Goal: Task Accomplishment & Management: Complete application form

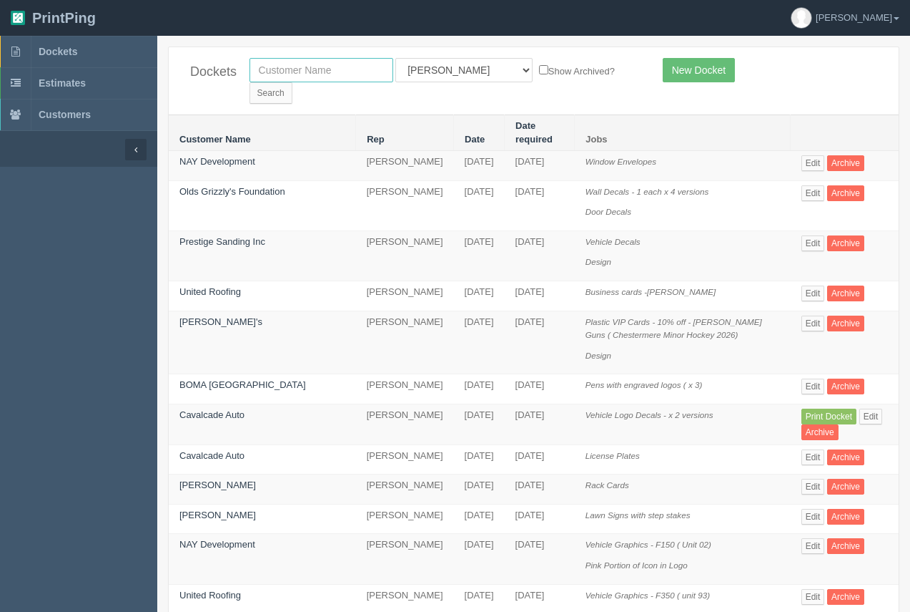
click at [292, 72] on input "text" at bounding box center [322, 70] width 144 height 24
type input "[PERSON_NAME]"
click at [293, 82] on input "Search" at bounding box center [271, 92] width 43 height 21
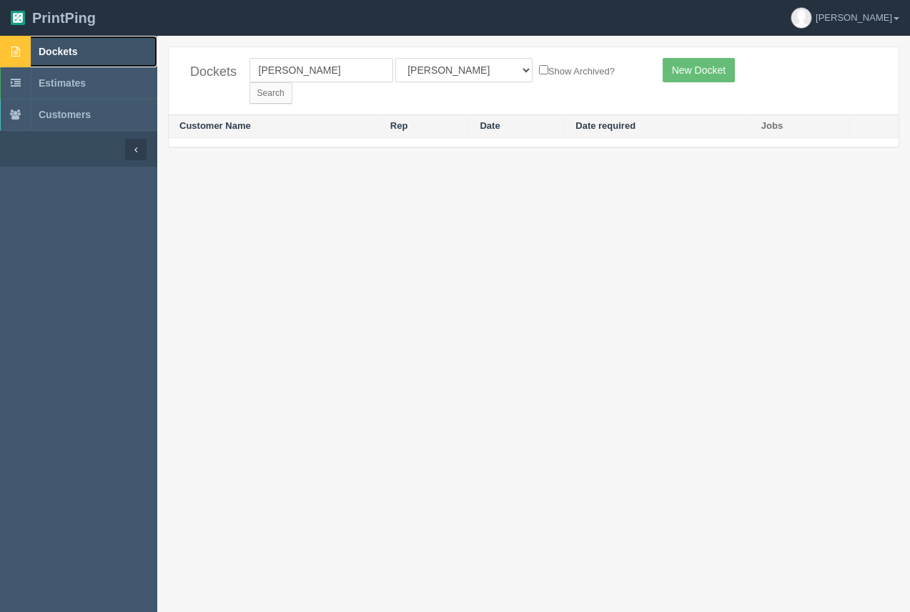
click at [54, 46] on link "Dockets" at bounding box center [78, 51] width 157 height 31
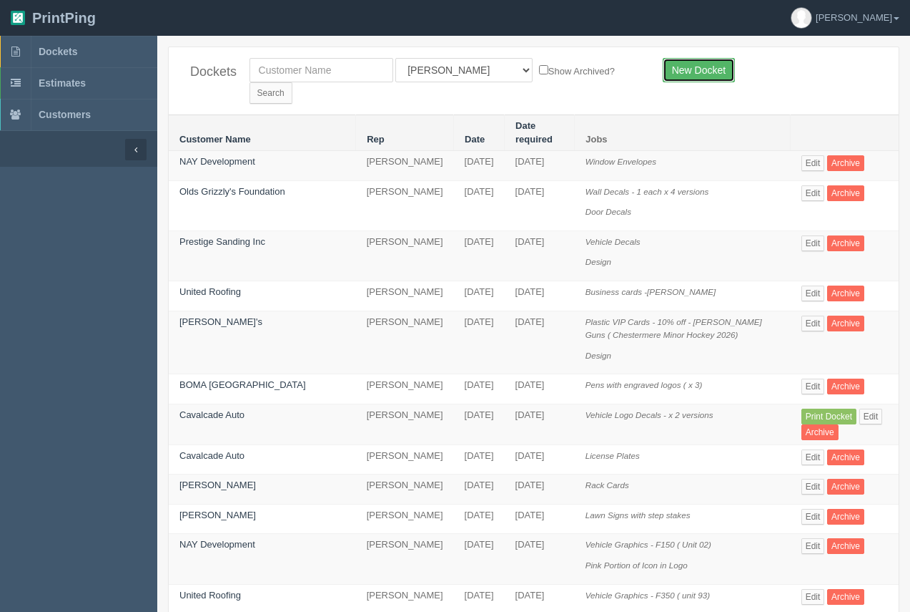
click at [693, 74] on link "New Docket" at bounding box center [699, 70] width 72 height 24
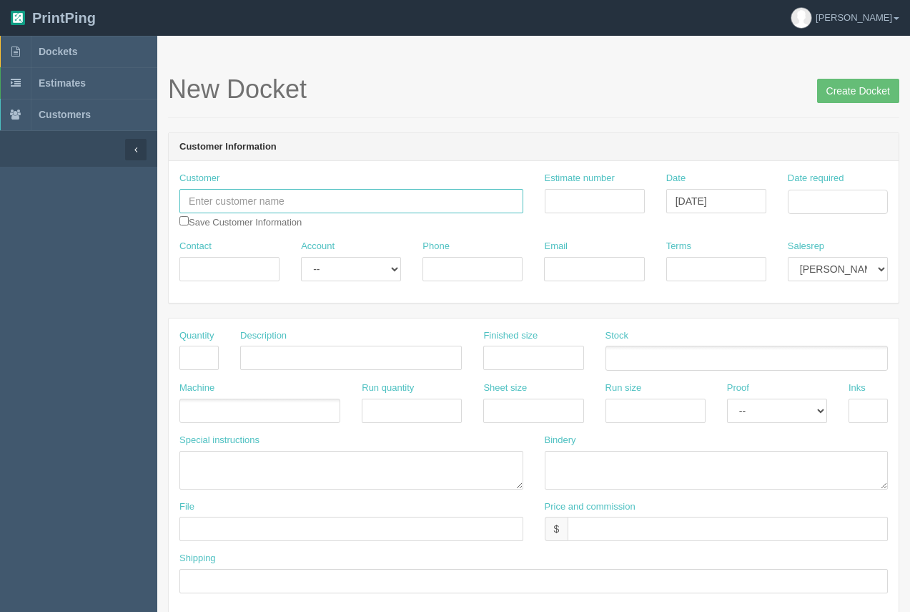
click at [230, 207] on input "text" at bounding box center [352, 201] width 344 height 24
paste input "Sublatus"
type input "Sublatus"
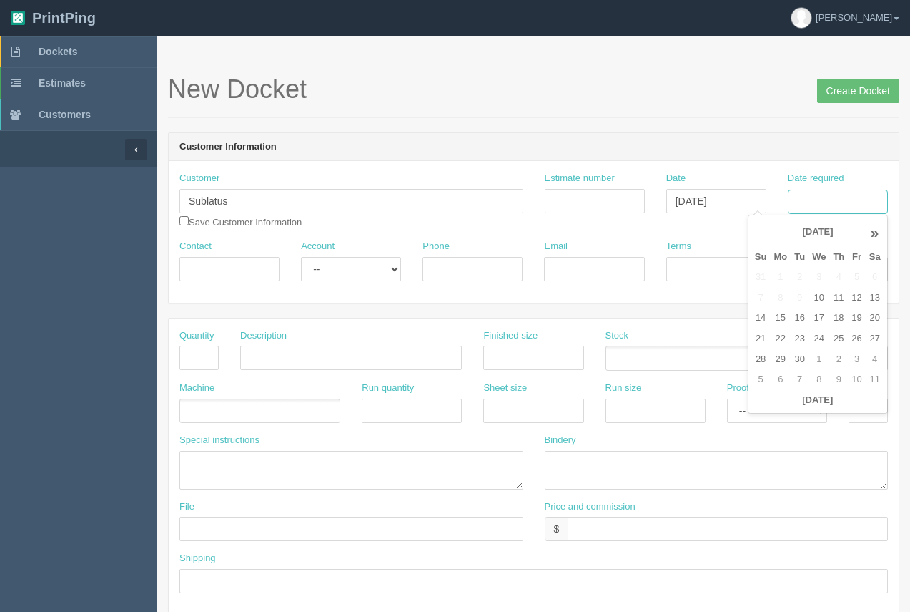
click at [832, 205] on input "Date required" at bounding box center [838, 202] width 100 height 24
click at [767, 345] on td "21" at bounding box center [761, 338] width 19 height 21
click at [816, 325] on td "17" at bounding box center [819, 318] width 21 height 21
type input "[DATE]"
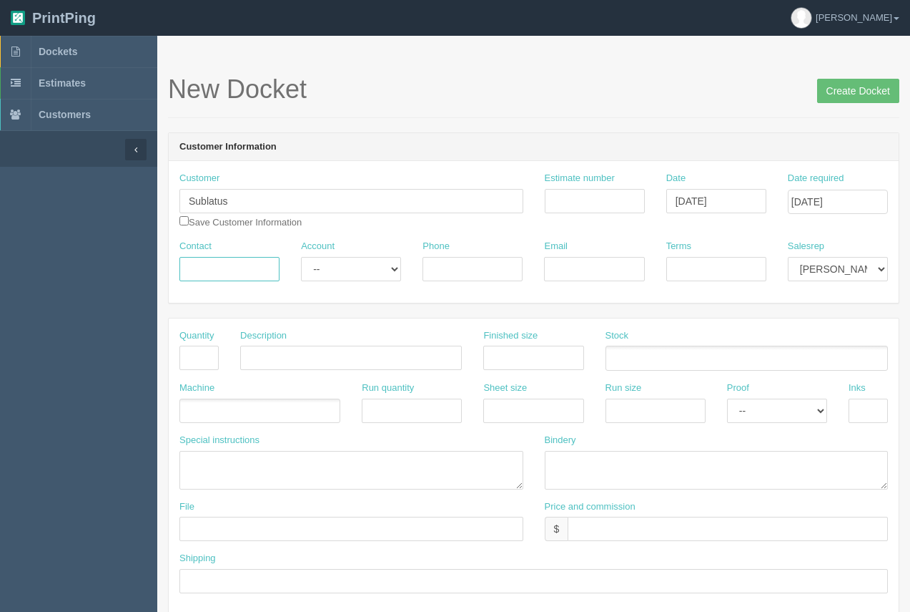
click at [219, 271] on input "Contact" at bounding box center [230, 269] width 100 height 24
type input "Nikki"
paste input "nikki.hinsperger@sublatus.ca"
type input "nikki.hinsperger@sublatus.ca"
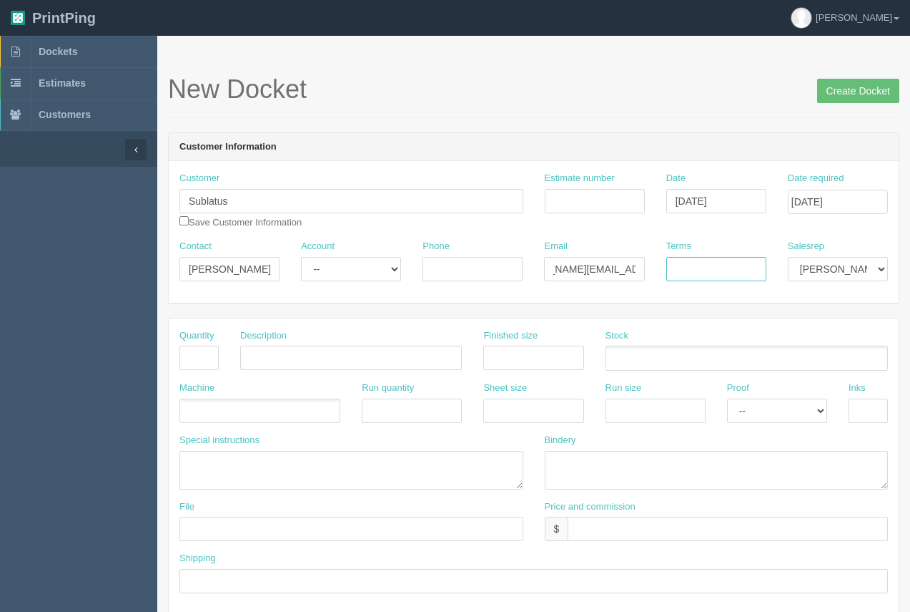
scroll to position [0, 0]
click at [703, 268] on input "Terms" at bounding box center [717, 269] width 100 height 24
type input "50/50"
click at [597, 200] on input "Estimate number" at bounding box center [595, 201] width 100 height 24
type input "92439"
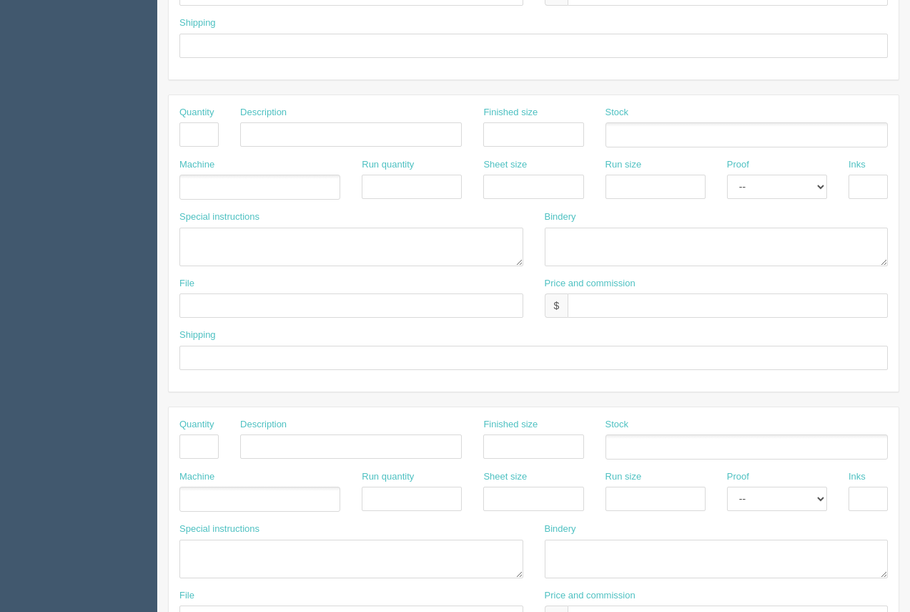
scroll to position [687, 0]
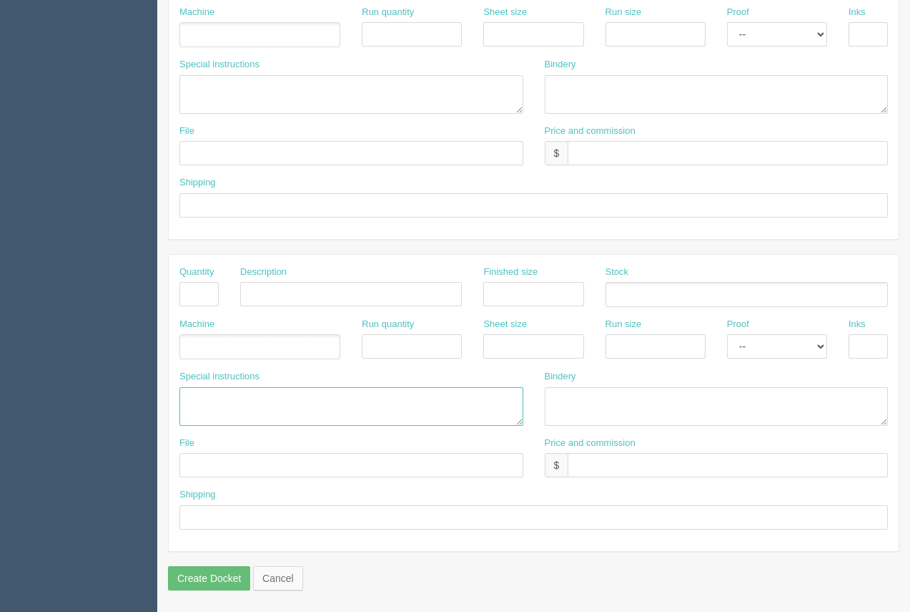
click at [185, 403] on textarea at bounding box center [352, 406] width 344 height 39
click at [194, 398] on textarea "412045" at bounding box center [352, 406] width 344 height 39
click at [185, 398] on textarea "#12045" at bounding box center [352, 406] width 344 height 39
click at [230, 401] on textarea "ARB......$#12045" at bounding box center [352, 406] width 344 height 39
type textarea "ARB......$60.94 + 25.00 #12045"
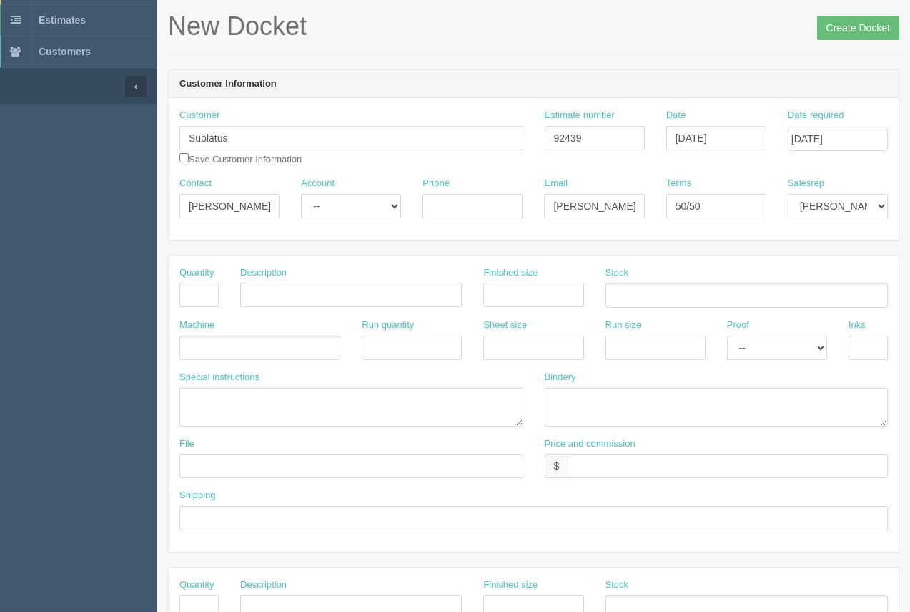
scroll to position [111, 0]
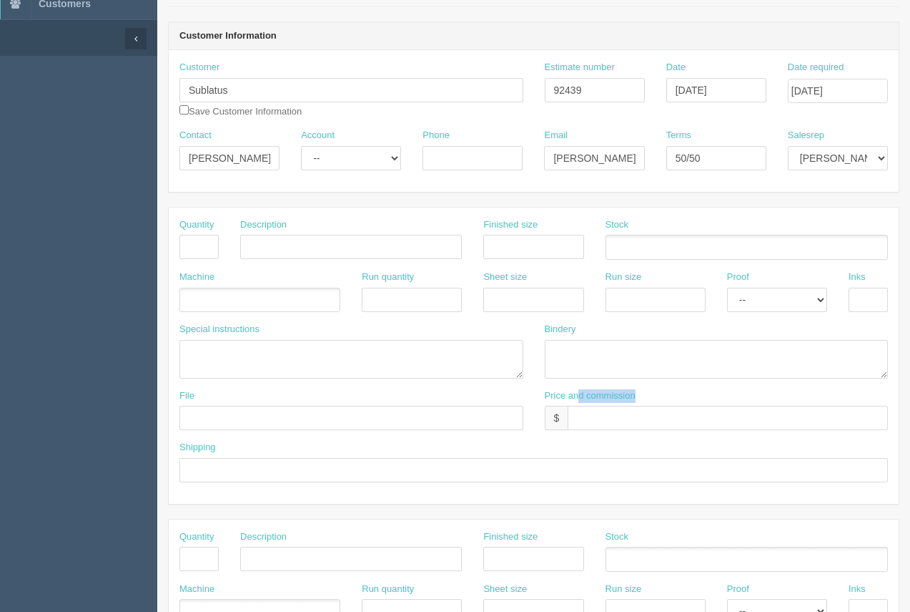
click at [581, 403] on div "Price and commission $" at bounding box center [717, 409] width 344 height 41
click at [585, 413] on input "text" at bounding box center [728, 418] width 320 height 24
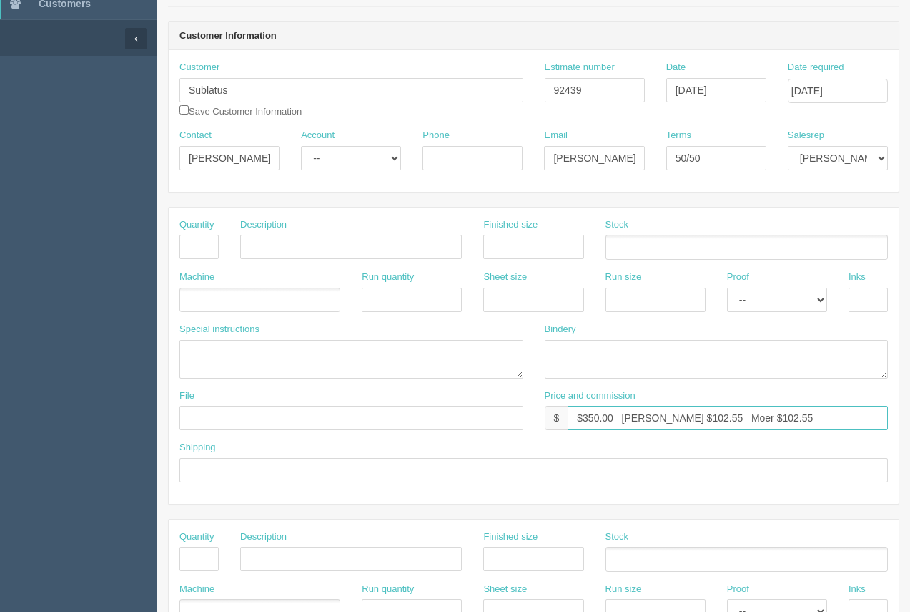
type input "$350.00 Arif $102.55 Moer $102.55"
click at [200, 239] on input "text" at bounding box center [199, 247] width 39 height 24
type input "500"
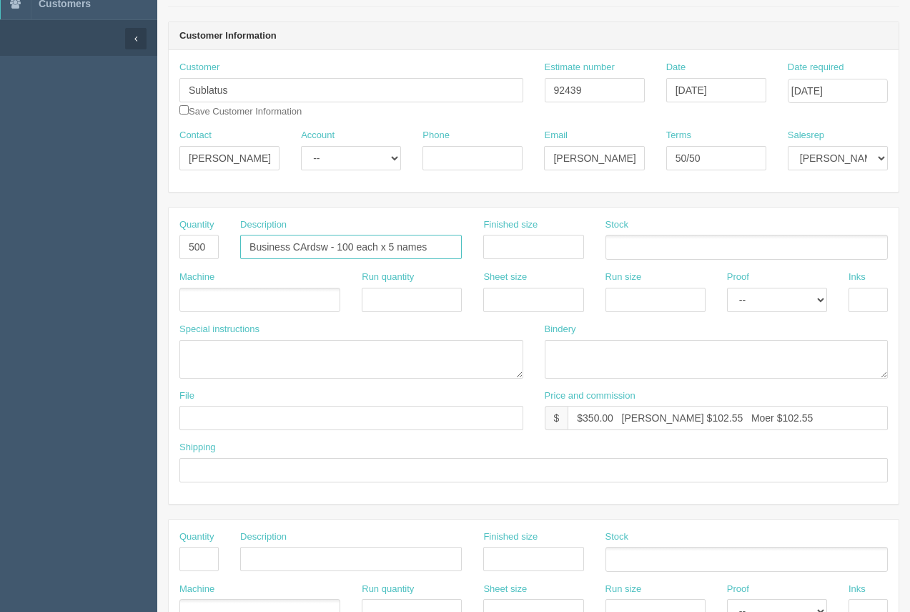
click at [325, 250] on input "Business CArdsw - 100 each x 5 names" at bounding box center [351, 247] width 222 height 24
type input "Business Cards - 100 each x 5 names"
click at [549, 243] on input "text" at bounding box center [533, 247] width 100 height 24
type input "3.5 x 2"
click at [638, 247] on ul at bounding box center [747, 247] width 283 height 25
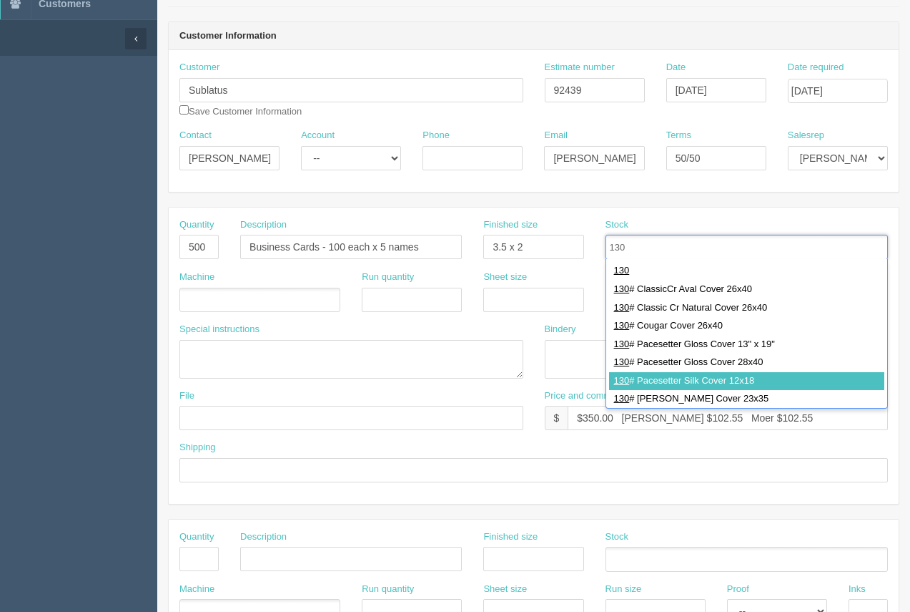
type input "130"
type input "130# Pacesetter Silk Cover 12x18"
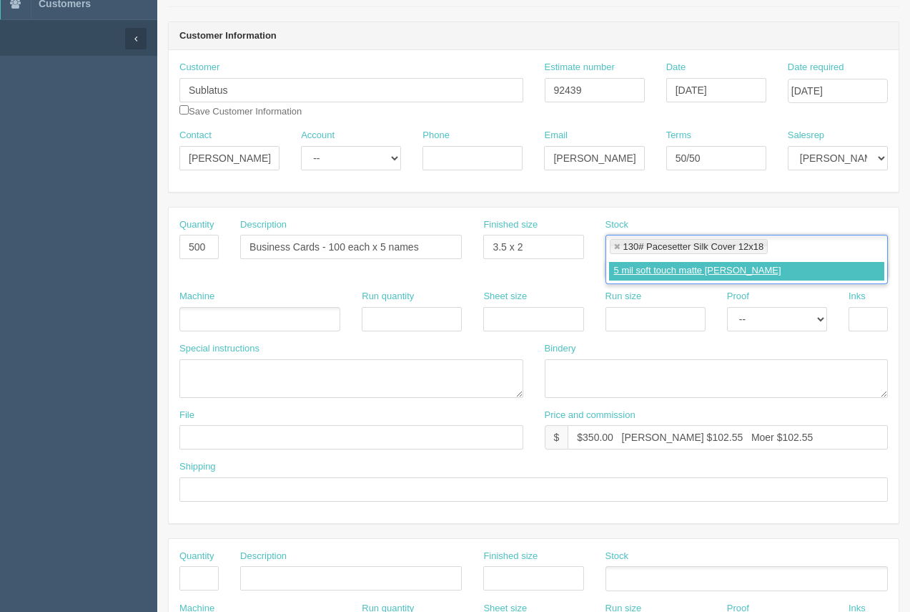
type input "5 mil soft touch matte [PERSON_NAME]"
type input "130# Pacesetter Silk Cover 12x18,5 mil soft touch matte [PERSON_NAME]"
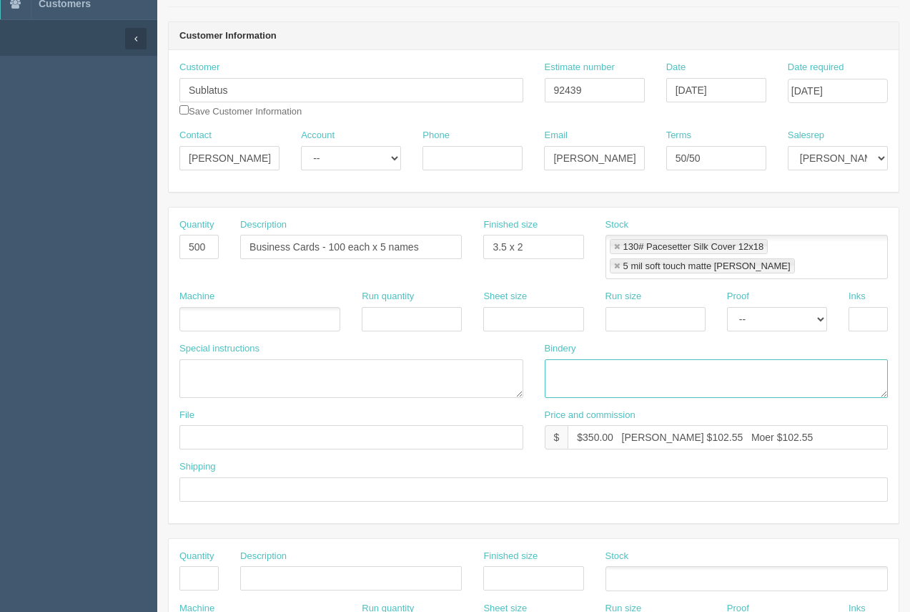
click at [566, 382] on textarea at bounding box center [717, 378] width 344 height 39
type textarea "[PERSON_NAME] ( 5 mil soft touch), trim - ARB"
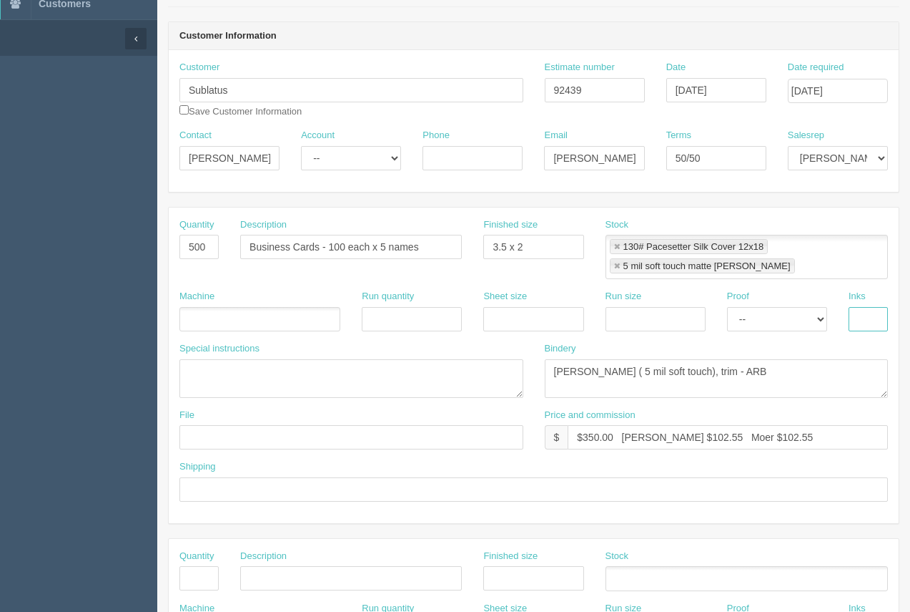
click at [860, 319] on input "text" at bounding box center [868, 319] width 39 height 24
type input "4/4"
click at [189, 327] on input "text" at bounding box center [187, 320] width 14 height 21
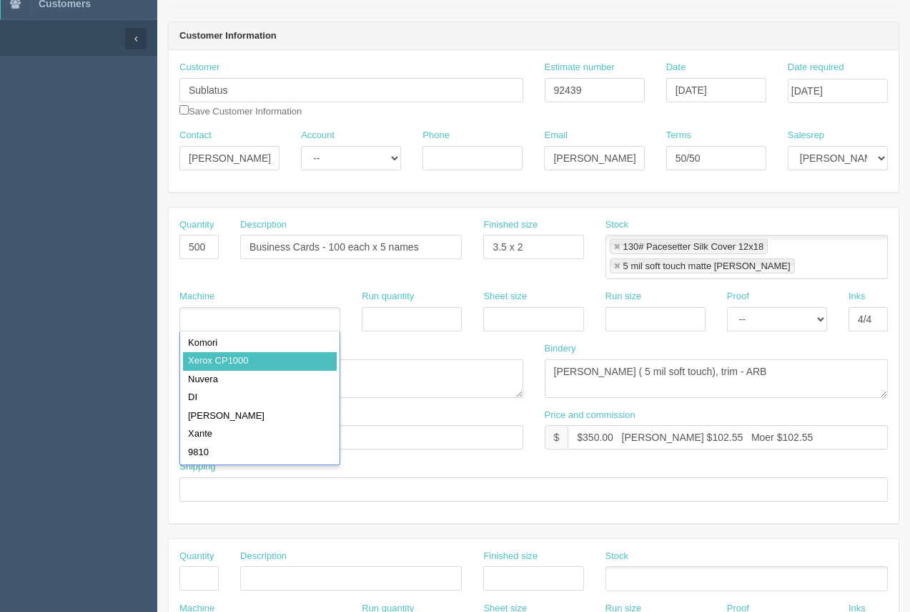
type input "Xerox CP1000"
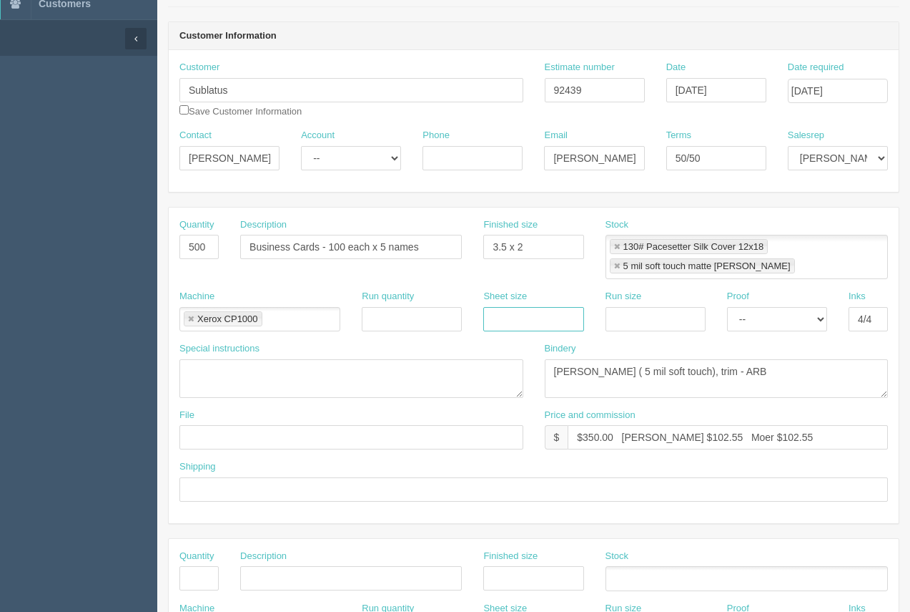
click at [505, 330] on input "text" at bounding box center [533, 319] width 100 height 24
type input "12 x 18"
drag, startPoint x: 625, startPoint y: 324, endPoint x: 649, endPoint y: 330, distance: 25.0
click at [625, 324] on input "text" at bounding box center [656, 319] width 100 height 24
type input "12 x 18"
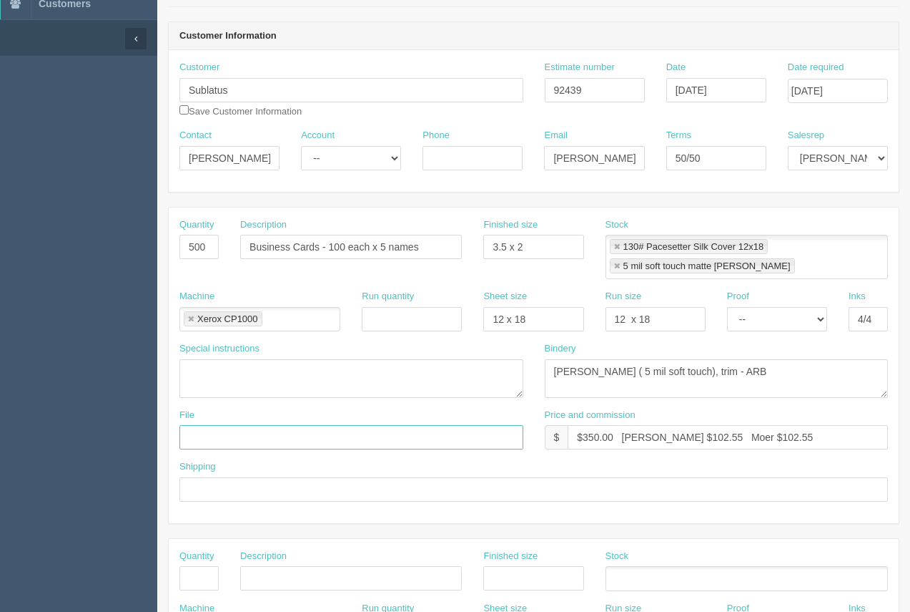
click at [221, 441] on input "text" at bounding box center [352, 437] width 344 height 24
type input "[EMAIL_ADDRESS][DOMAIN_NAME]."
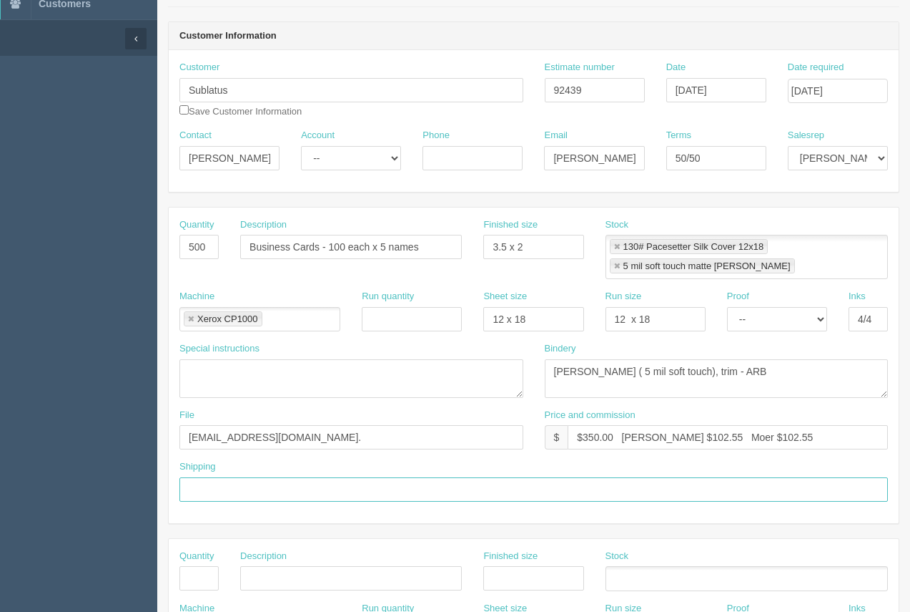
click at [235, 491] on input "text" at bounding box center [534, 489] width 709 height 24
type input "Call / Email for pick up"
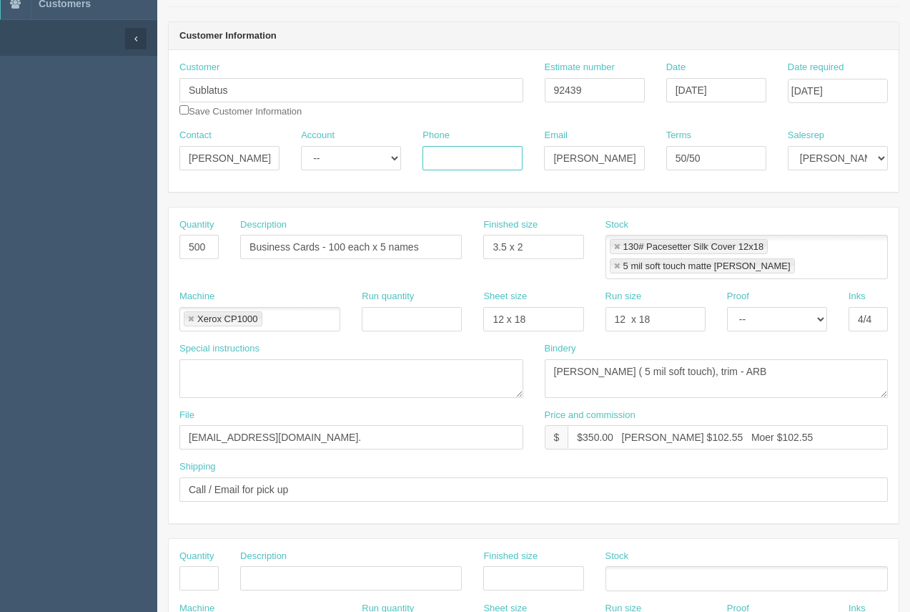
paste input "5873238719"
click at [447, 160] on input "5873238719" at bounding box center [473, 158] width 100 height 24
click at [466, 159] on input "587.3238719" at bounding box center [473, 158] width 100 height 24
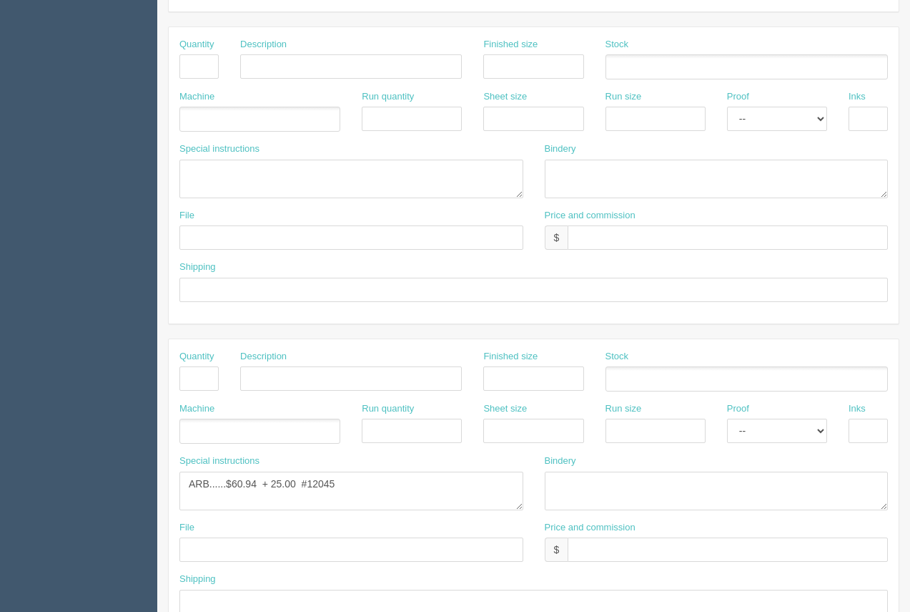
scroll to position [707, 0]
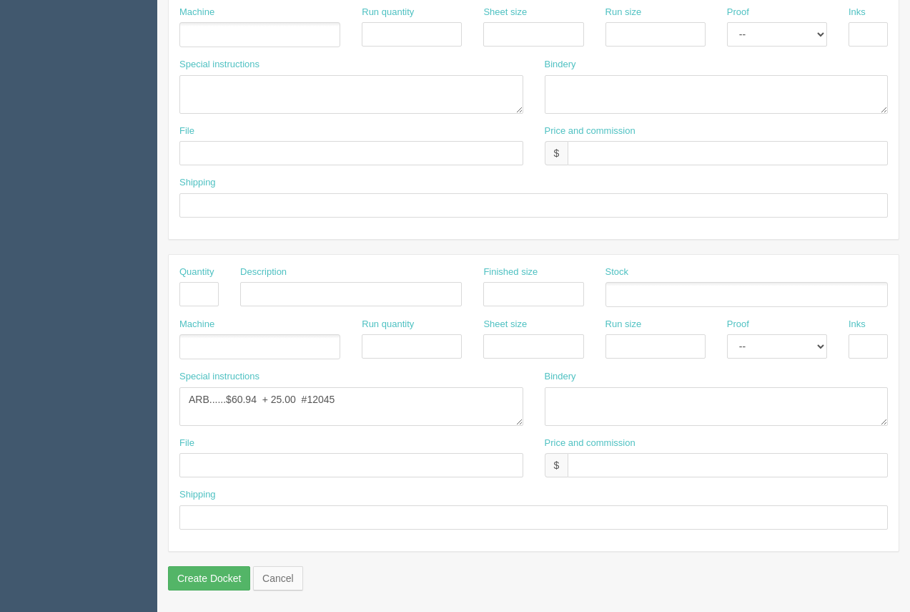
type input "587.323.8719"
click at [232, 579] on input "Create Docket" at bounding box center [209, 578] width 82 height 24
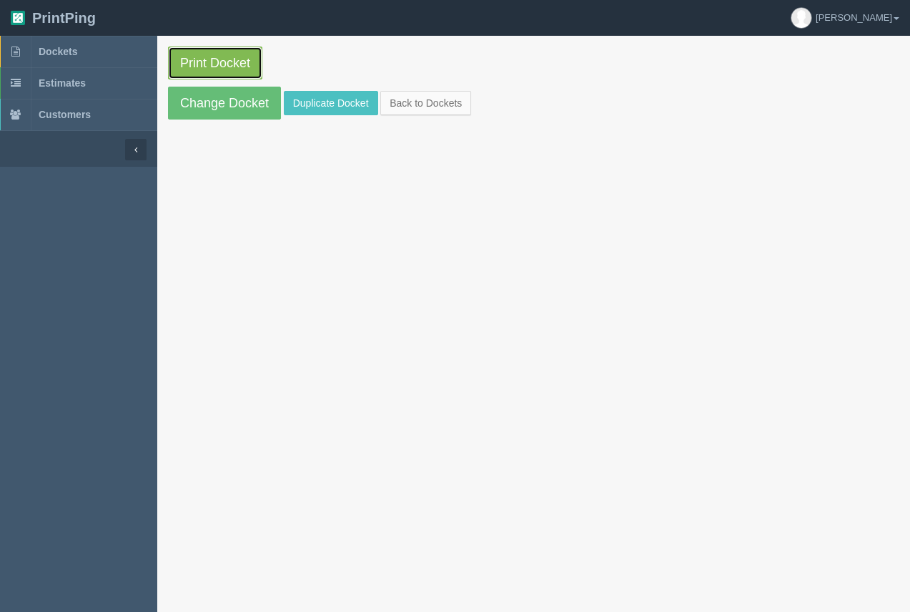
click at [242, 69] on link "Print Docket" at bounding box center [215, 62] width 94 height 33
click at [59, 56] on span "Dockets" at bounding box center [58, 51] width 39 height 11
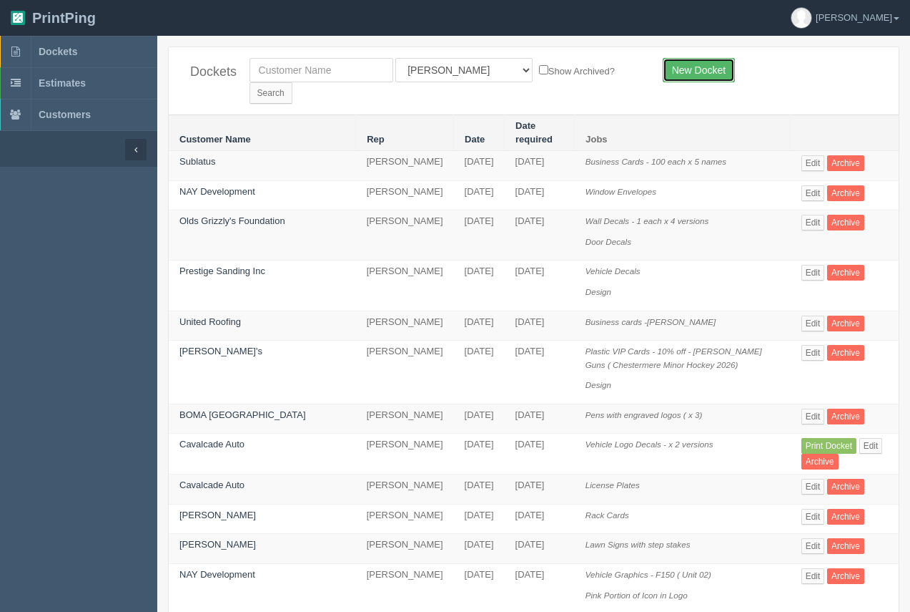
click at [679, 69] on link "New Docket" at bounding box center [699, 70] width 72 height 24
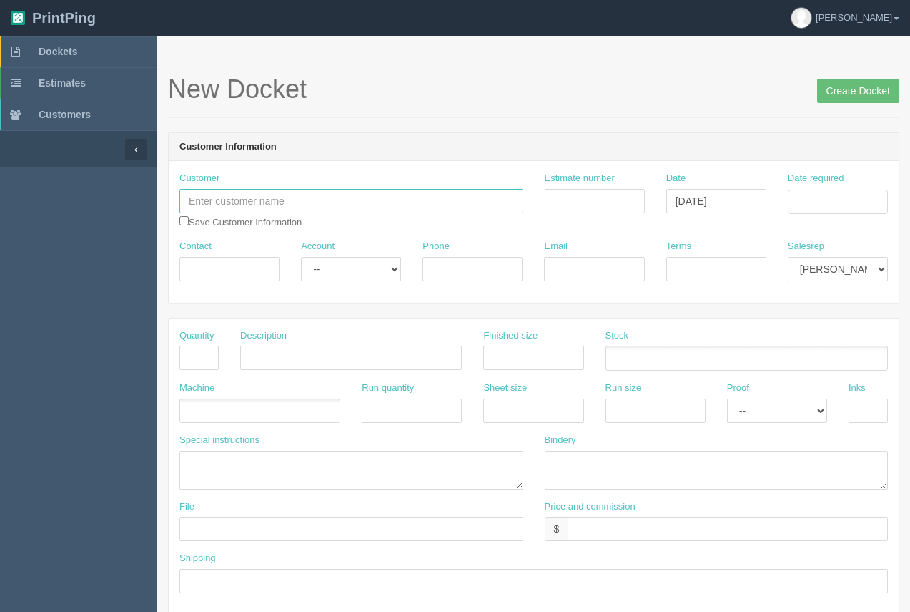
click at [325, 193] on input "text" at bounding box center [352, 201] width 344 height 24
type input "John Ferguson"
click at [812, 199] on input "Date required" at bounding box center [838, 202] width 100 height 24
click at [776, 315] on td "15" at bounding box center [780, 318] width 21 height 21
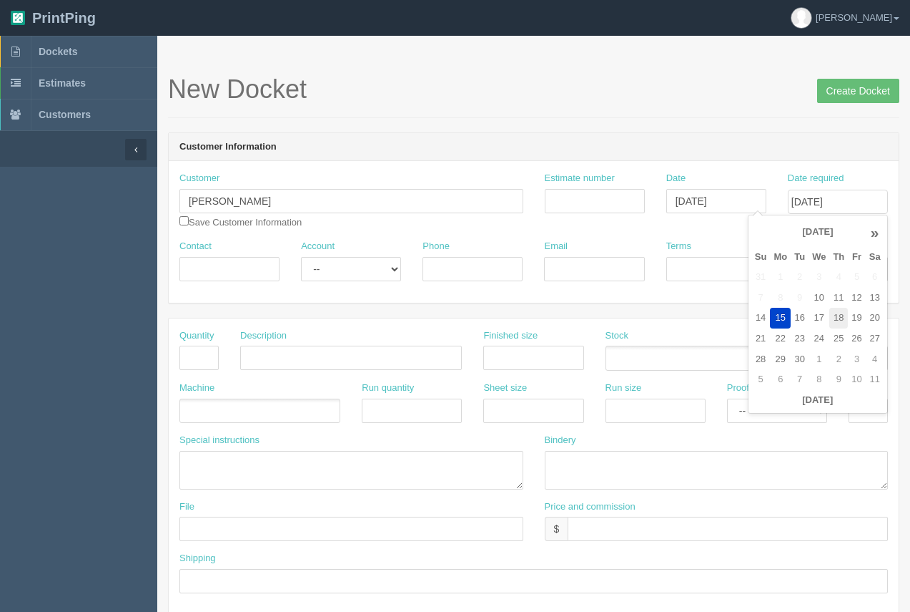
click at [833, 318] on td "18" at bounding box center [839, 318] width 19 height 21
type input "September 18, 2025"
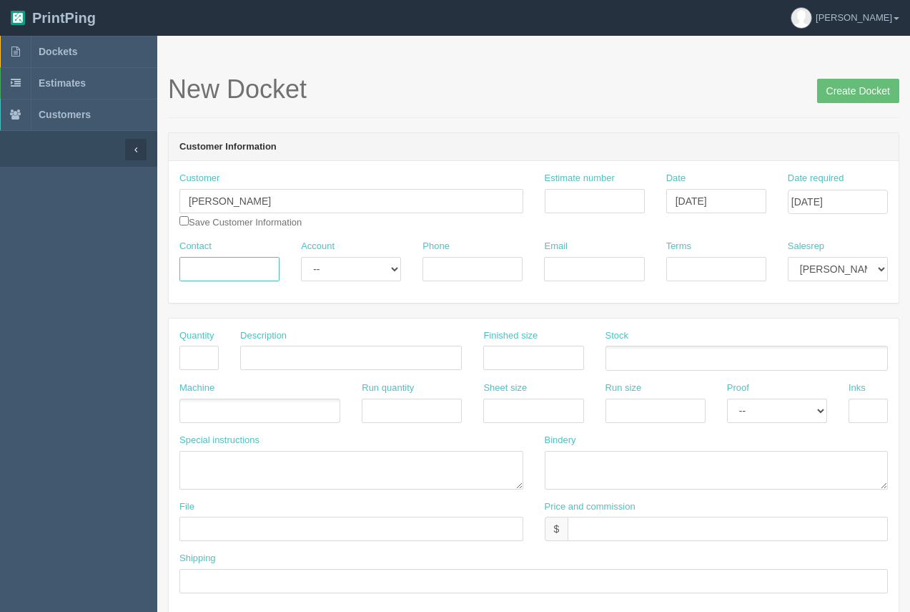
click at [222, 260] on input "Contact" at bounding box center [230, 269] width 100 height 24
click at [705, 269] on input "Terms" at bounding box center [717, 269] width 100 height 24
type input "50/50"
click at [190, 365] on input "text" at bounding box center [199, 357] width 39 height 24
type input "20"
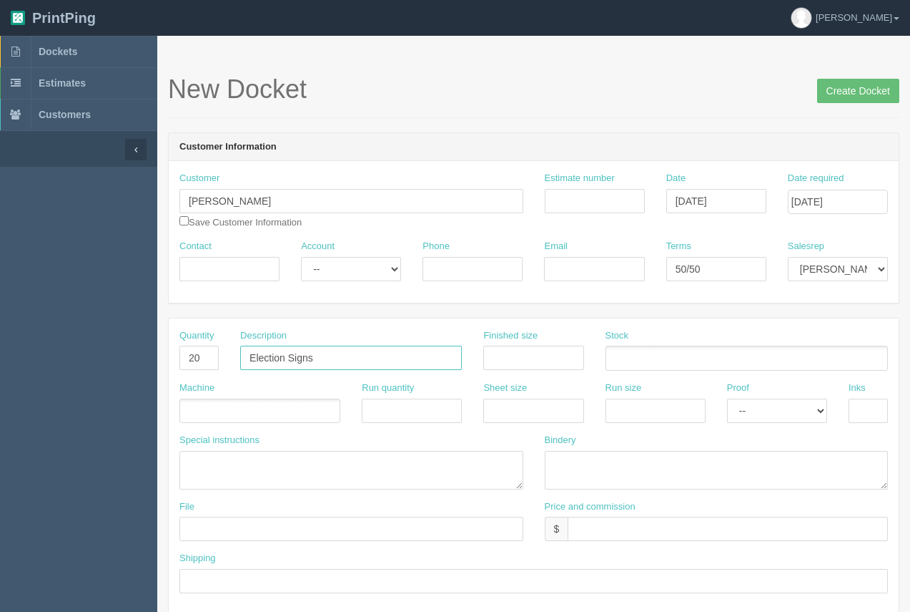
type input "Election Signs"
click at [517, 358] on input "48 x48" at bounding box center [533, 357] width 100 height 24
type input "48 x 48"
click at [623, 355] on ul at bounding box center [747, 357] width 283 height 25
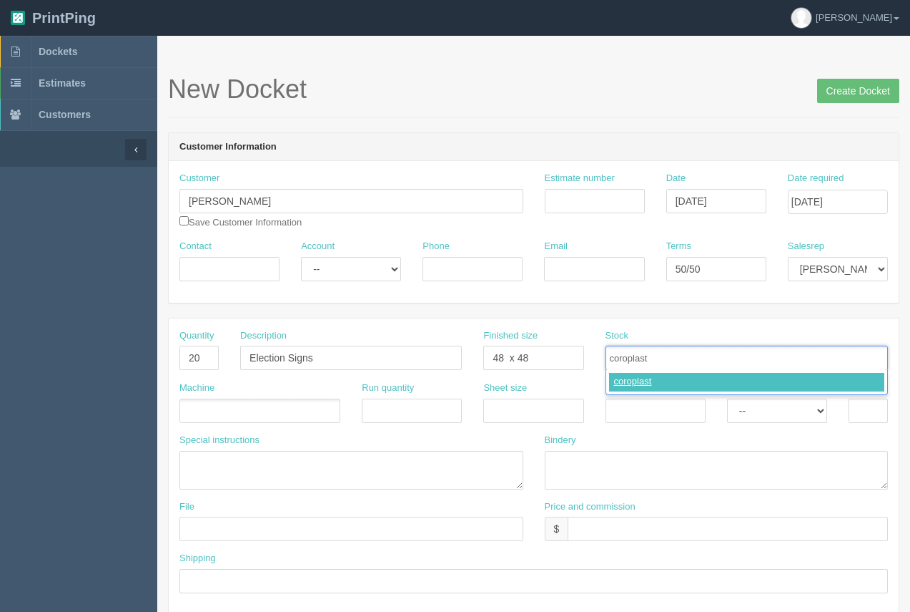
type input "coroplast"
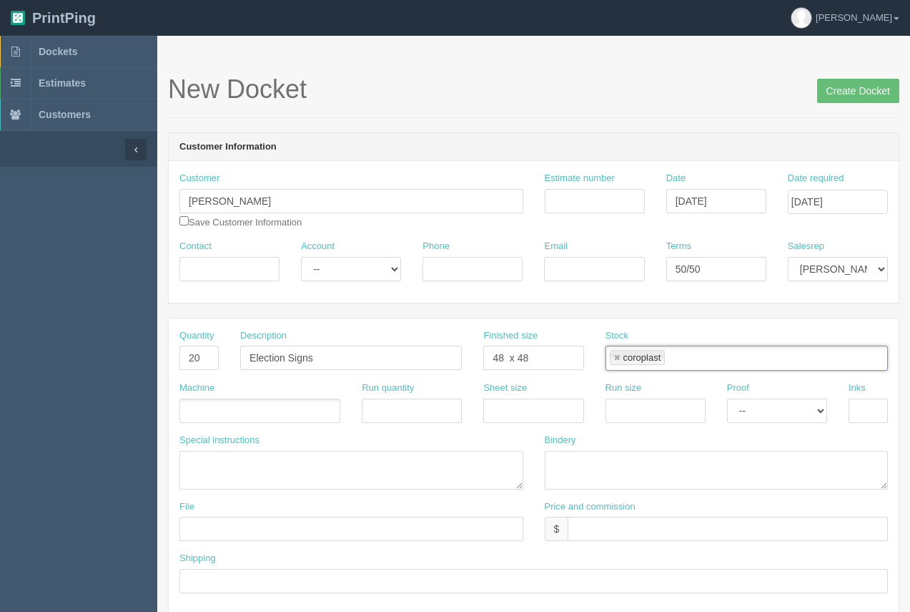
click at [239, 418] on ul at bounding box center [260, 410] width 161 height 25
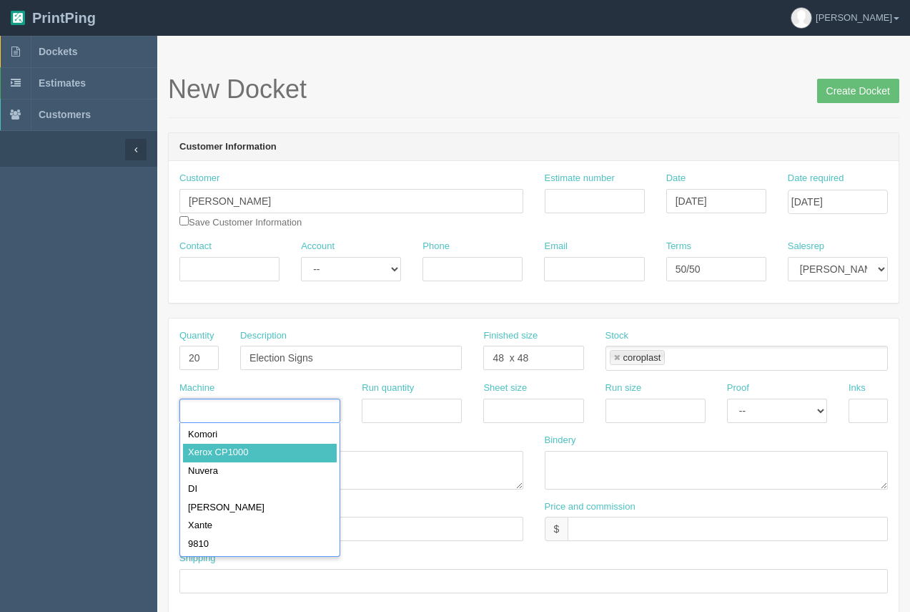
type input "Xerox CP1000"
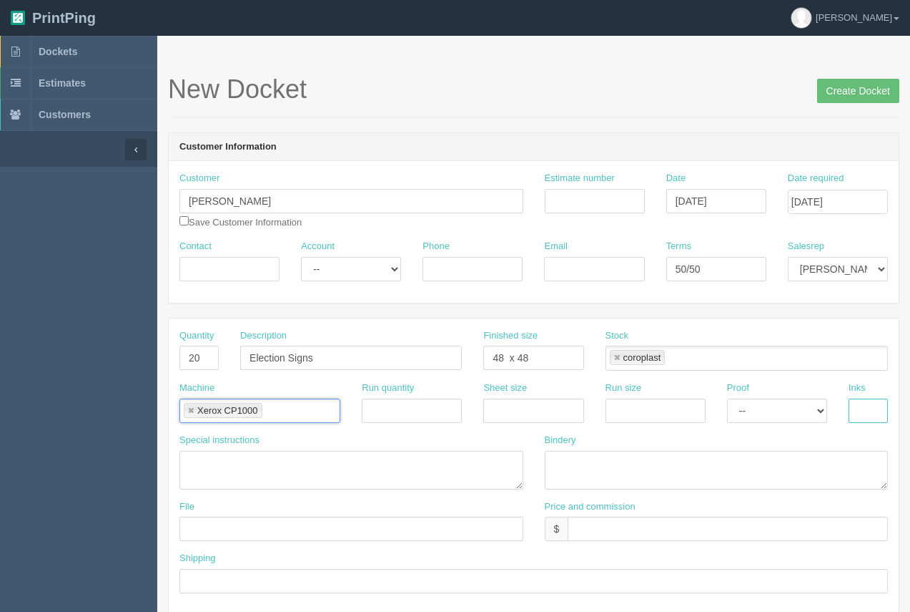
click at [862, 404] on input "text" at bounding box center [868, 410] width 39 height 24
type input "4/4"
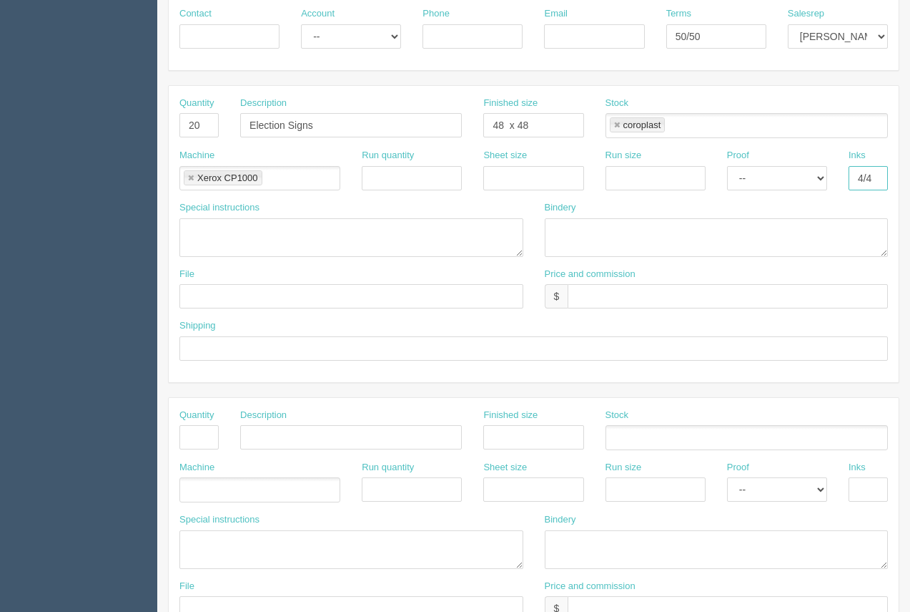
scroll to position [220, 0]
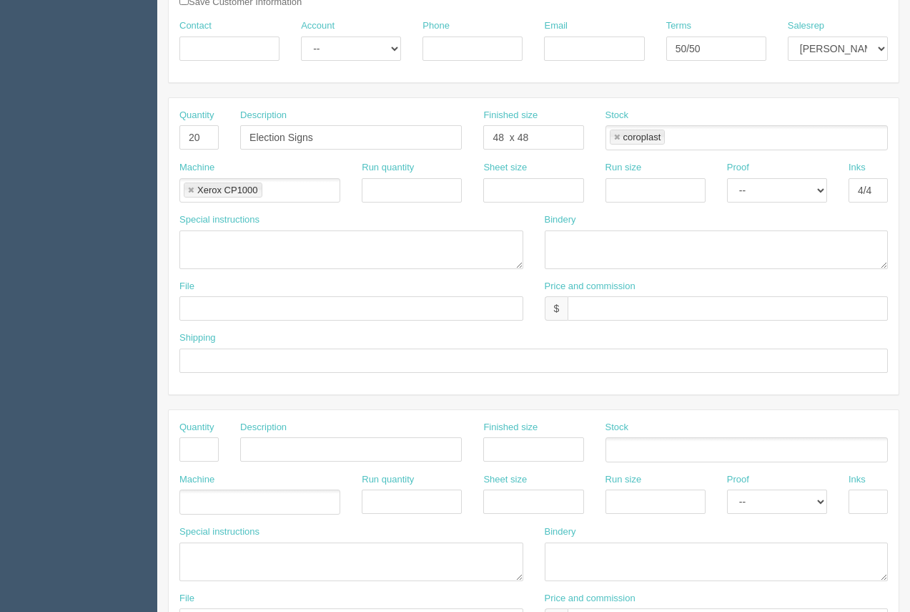
click at [591, 295] on div "Price and commission $" at bounding box center [717, 300] width 344 height 41
click at [594, 304] on input "text" at bounding box center [728, 308] width 320 height 24
type input "$970.13 Arif $110.56 Moe $265.33"
click at [271, 312] on input "text" at bounding box center [352, 308] width 344 height 24
type input "September 2025"
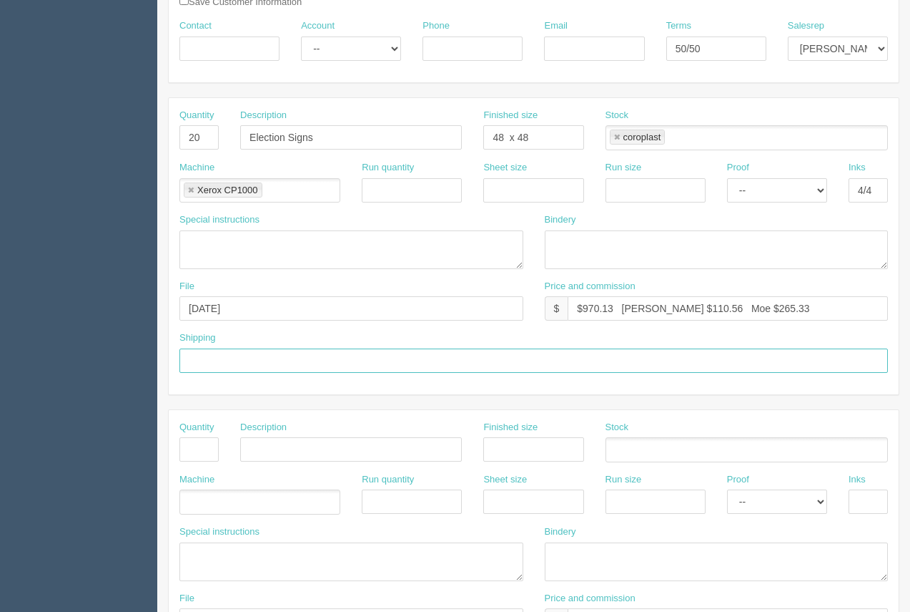
click at [290, 364] on input "text" at bounding box center [534, 360] width 709 height 24
type input "Call / Email for pick up"
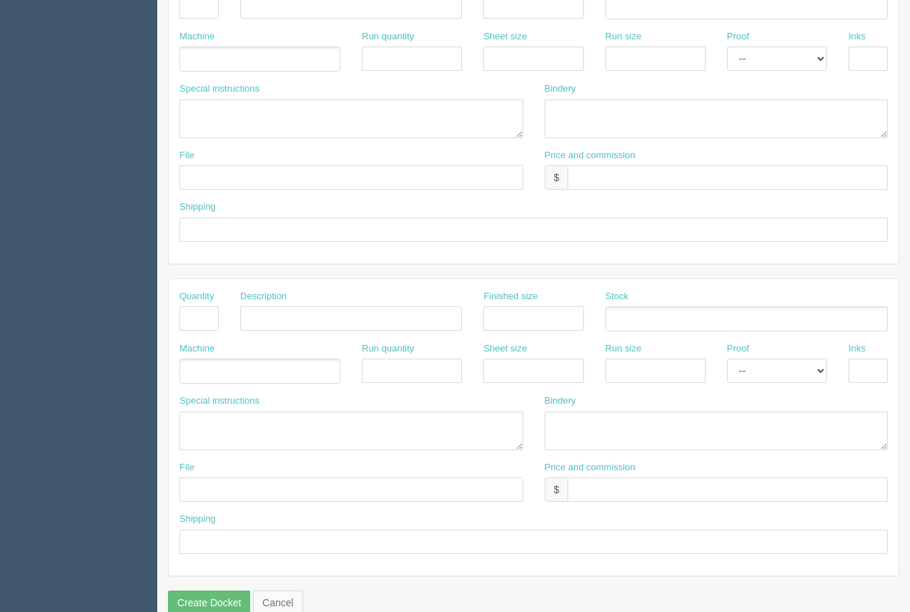
scroll to position [687, 0]
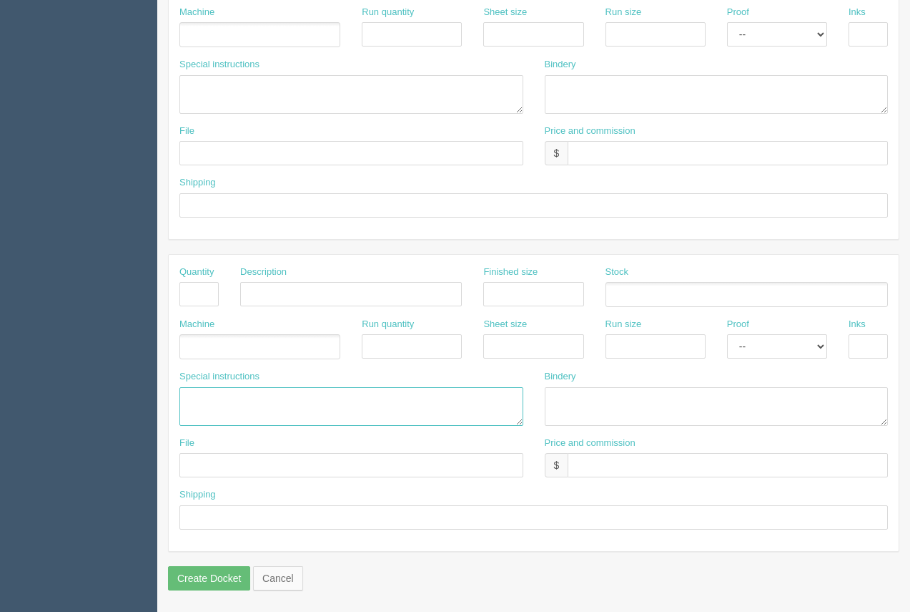
click at [219, 399] on textarea at bounding box center [352, 406] width 344 height 39
click at [233, 402] on textarea "ANVY.....$" at bounding box center [352, 406] width 344 height 39
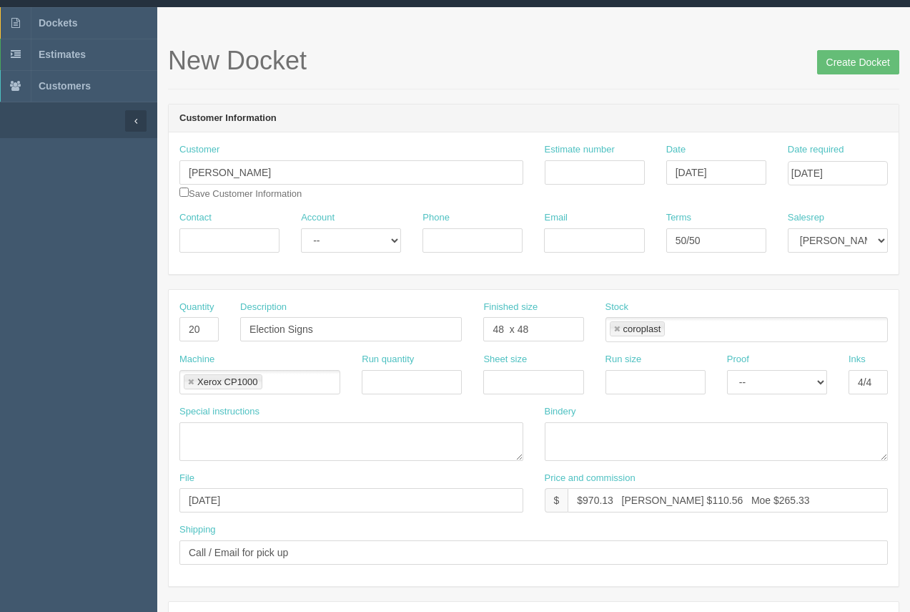
scroll to position [0, 0]
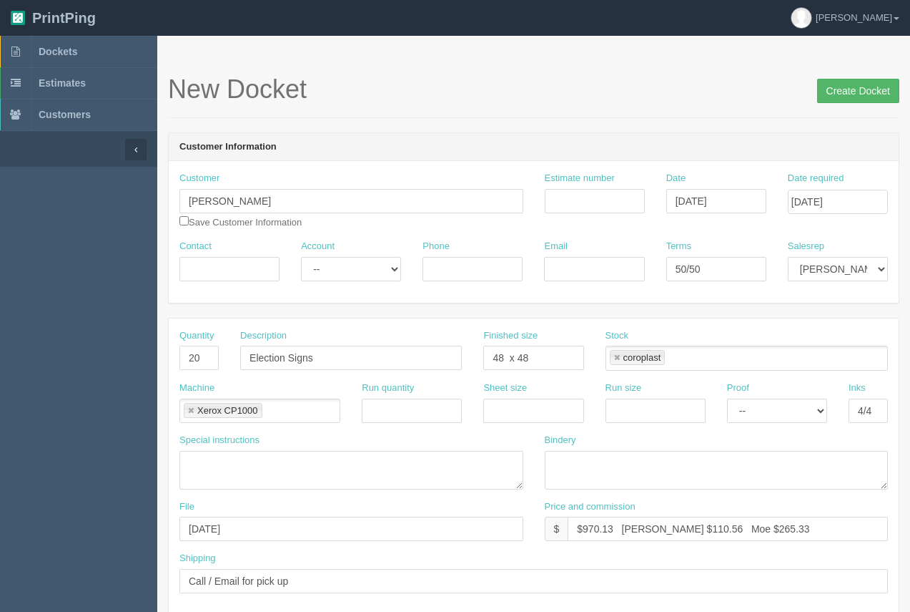
type textarea "ANVY.....$532.78 20 coroplast signs with vertical flutes. 48 x 48 - double side…"
click at [864, 86] on input "Create Docket" at bounding box center [859, 91] width 82 height 24
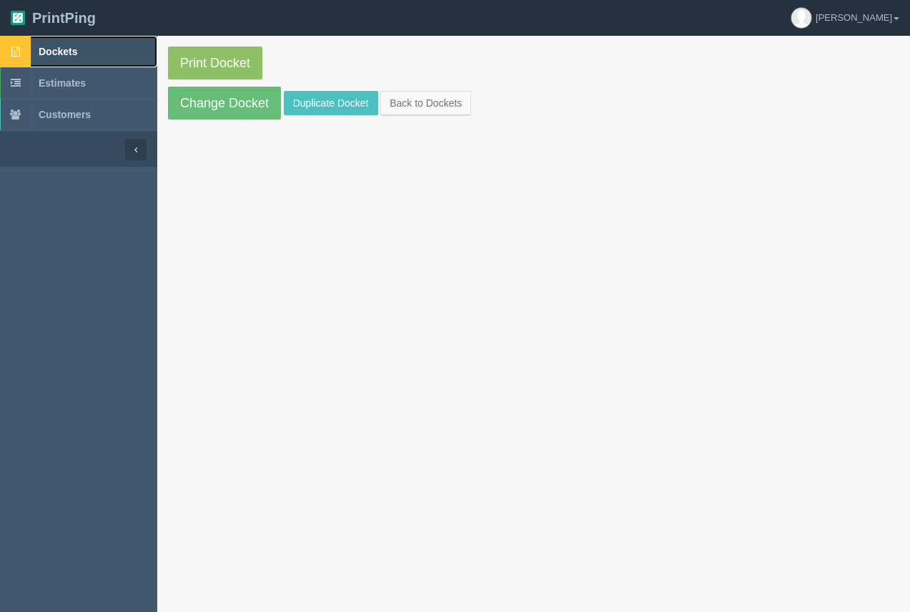
click at [67, 42] on link "Dockets" at bounding box center [78, 51] width 157 height 31
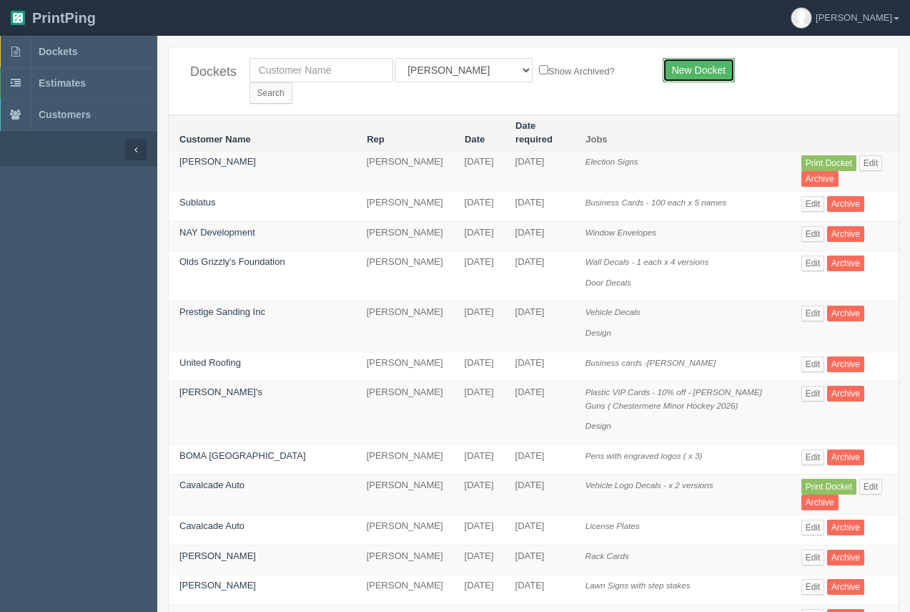
click at [675, 72] on link "New Docket" at bounding box center [699, 70] width 72 height 24
click at [691, 70] on link "New Docket" at bounding box center [699, 70] width 72 height 24
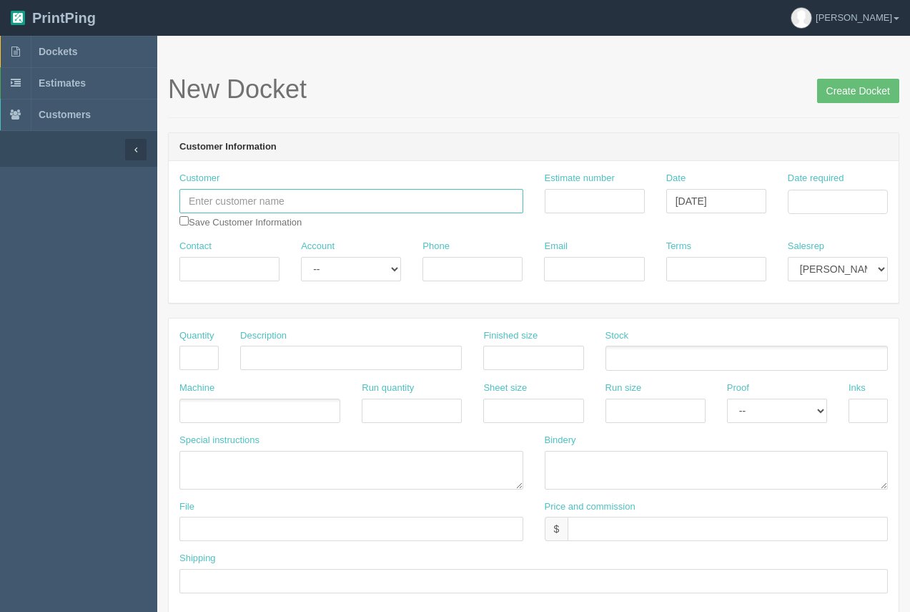
click at [296, 193] on input "text" at bounding box center [352, 201] width 344 height 24
drag, startPoint x: 283, startPoint y: 208, endPoint x: 149, endPoint y: 210, distance: 134.5
paste input "pectagram Inc."
type input "Inspectagram Inc."
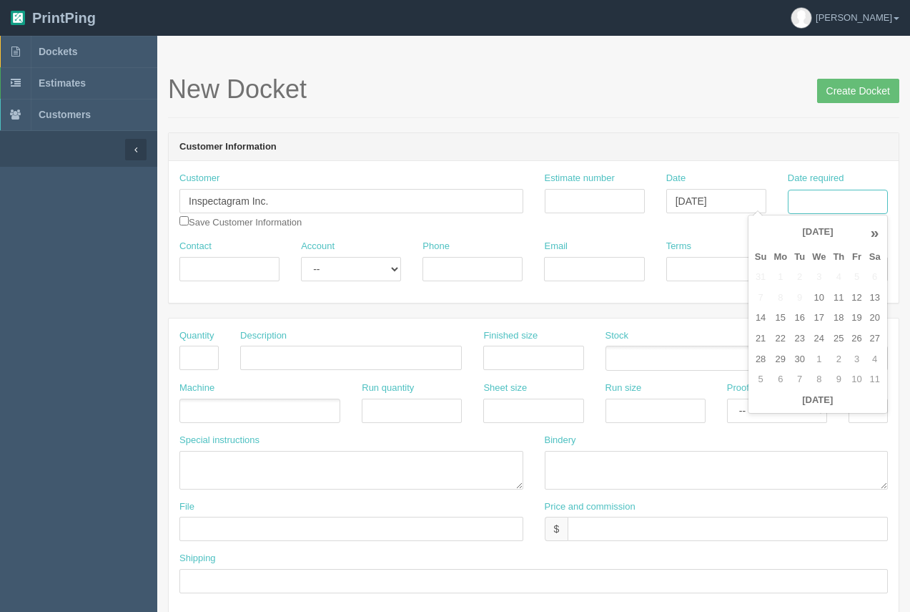
click at [833, 207] on input "Date required" at bounding box center [838, 202] width 100 height 24
click at [777, 335] on td "22" at bounding box center [780, 338] width 21 height 21
click at [818, 318] on td "17" at bounding box center [819, 318] width 21 height 21
type input "[DATE]"
click at [548, 209] on input "Estimate number" at bounding box center [595, 201] width 100 height 24
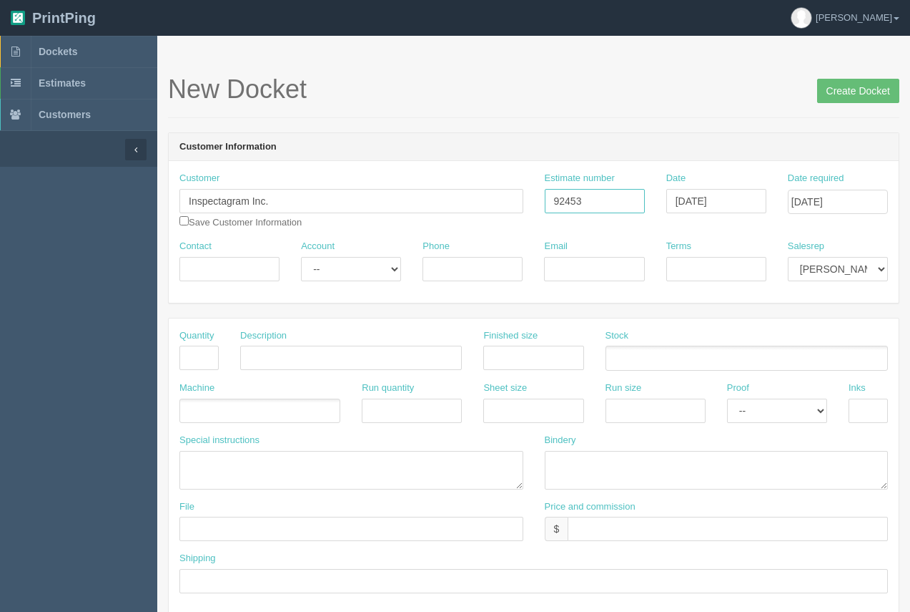
type input "92453"
click at [659, 526] on input "text" at bounding box center [728, 528] width 320 height 24
type input "$177.36 Arif $22.73 Moe $40.93"
click at [878, 411] on input "text" at bounding box center [868, 410] width 39 height 24
type input "4/4"
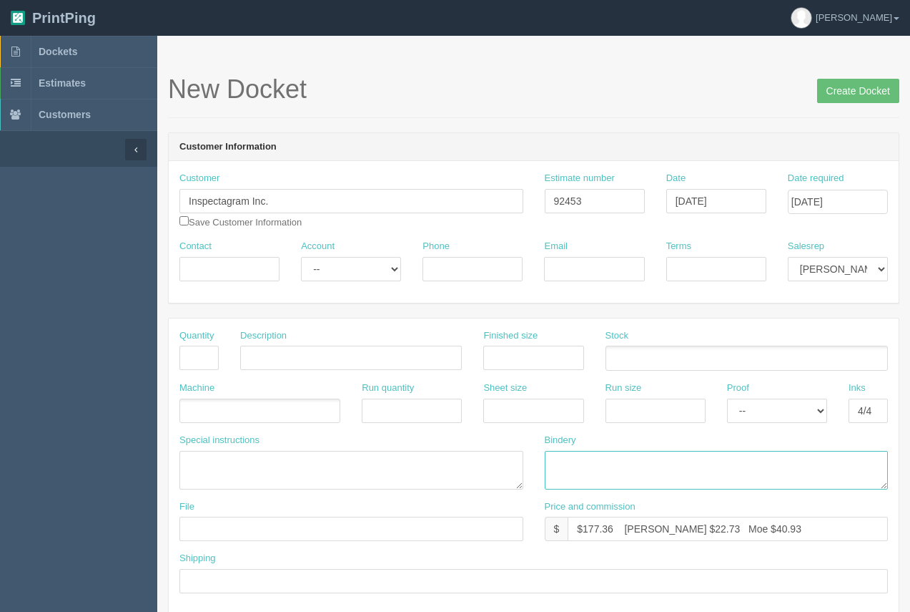
click at [628, 466] on textarea at bounding box center [717, 470] width 344 height 39
type textarea "trim"
click at [464, 414] on div "Run quantity" at bounding box center [412, 407] width 122 height 52
drag, startPoint x: 486, startPoint y: 413, endPoint x: 494, endPoint y: 420, distance: 10.6
click at [487, 413] on input "text" at bounding box center [533, 410] width 100 height 24
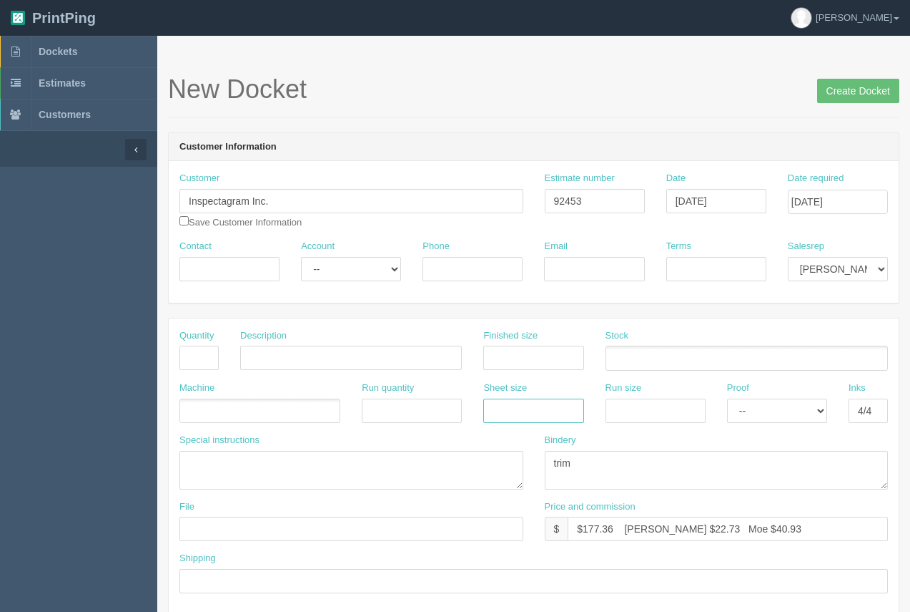
type input "12 x 18"
click at [644, 423] on div "Run size" at bounding box center [656, 407] width 122 height 52
click at [642, 416] on input "text" at bounding box center [656, 410] width 100 height 24
type input "12 x 18"
click at [644, 355] on ul at bounding box center [747, 357] width 283 height 25
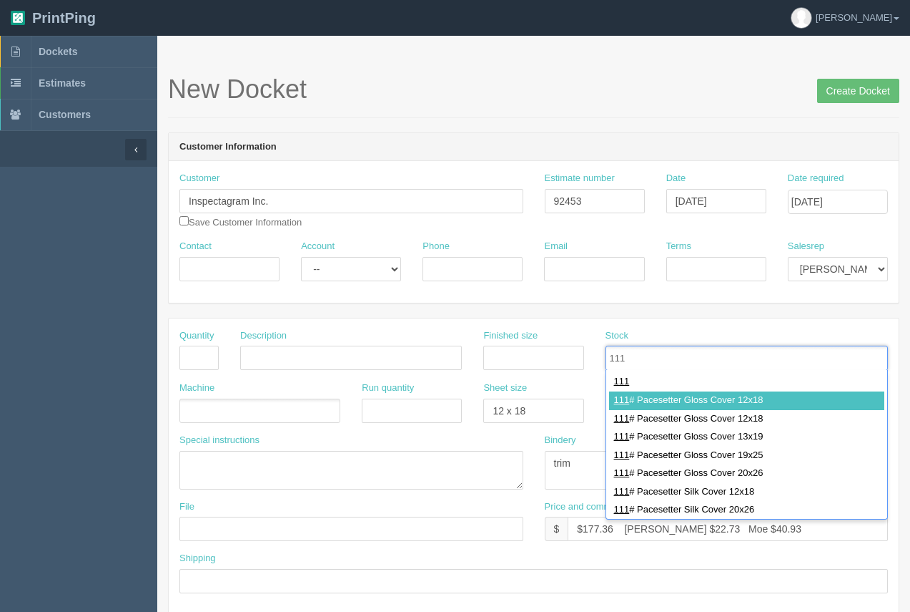
type input "111"
drag, startPoint x: 702, startPoint y: 393, endPoint x: 675, endPoint y: 397, distance: 27.4
type input "111# Pacesetter Gloss Cover 12x18"
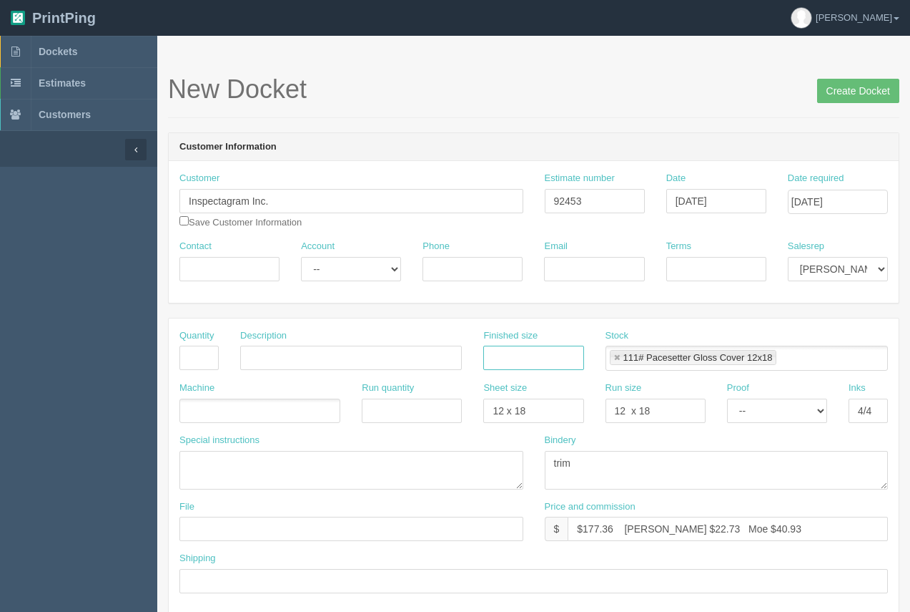
click at [511, 358] on input "text" at bounding box center [533, 357] width 100 height 24
type input "5 x 6.5"
click at [186, 366] on input "text" at bounding box center [199, 357] width 39 height 24
type input "1000"
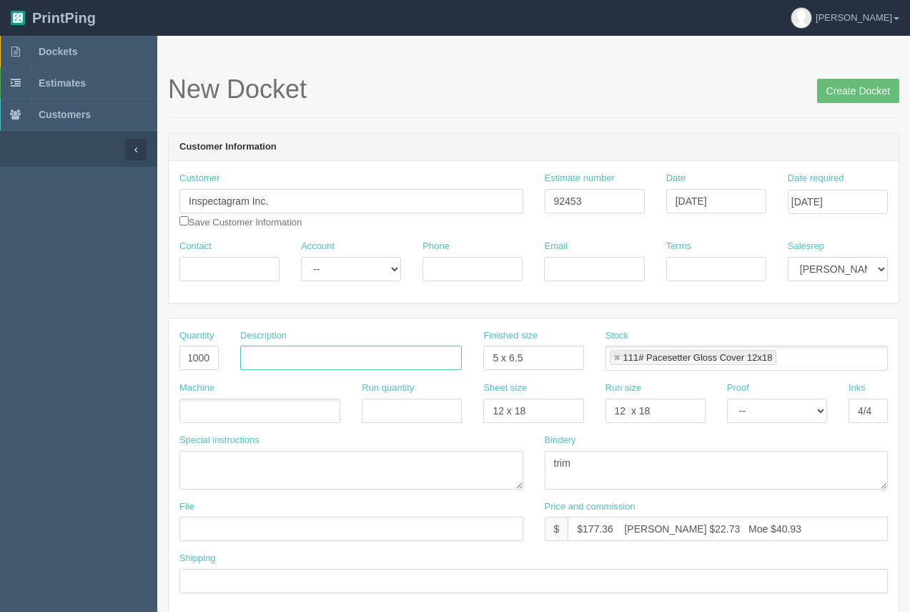
scroll to position [0, 0]
click at [338, 358] on input "Postcards" at bounding box center [351, 357] width 222 height 24
type input "Postcards - You know....?"
click at [227, 412] on ul at bounding box center [260, 410] width 161 height 25
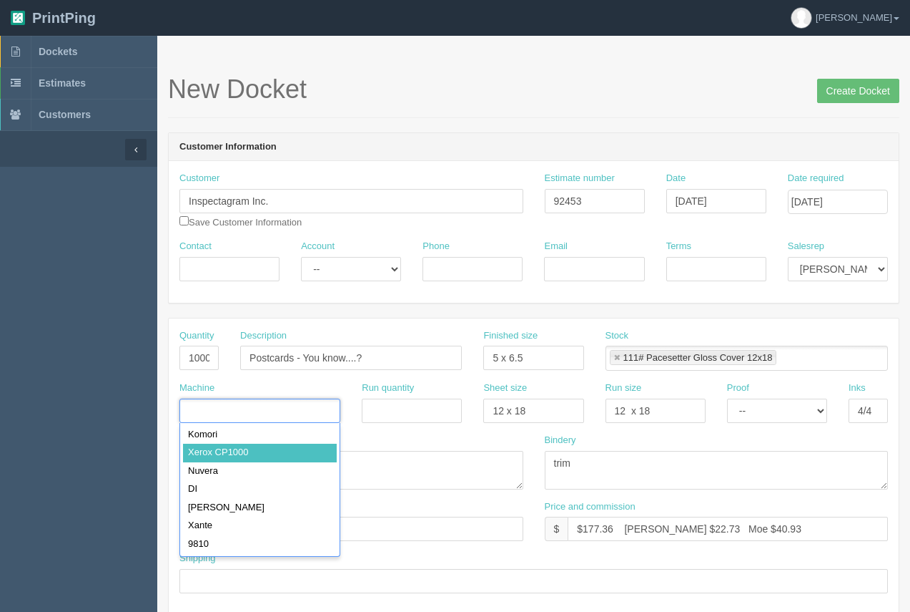
type input "Xerox CP1000"
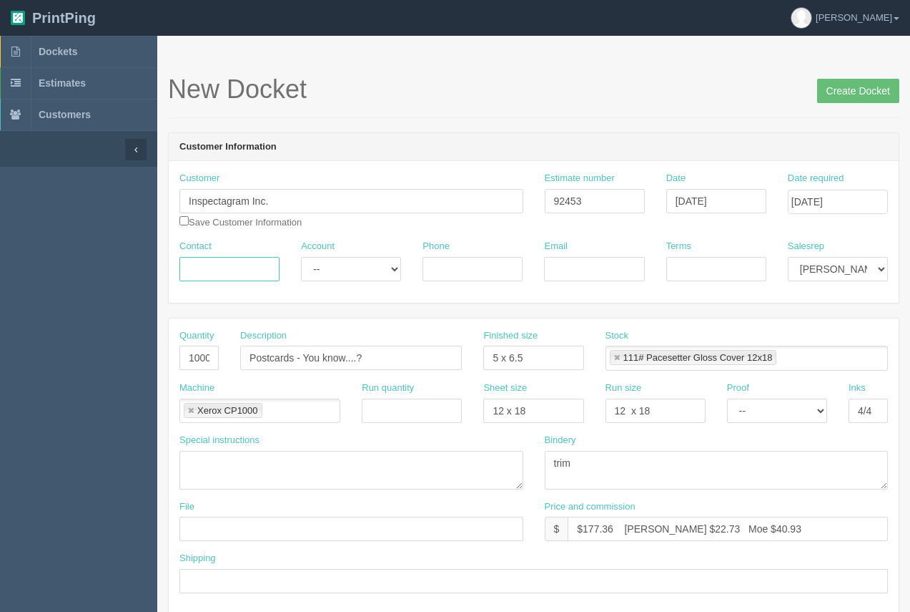
click at [215, 278] on input "Contact" at bounding box center [230, 269] width 100 height 24
type input "[PERSON_NAME]"
drag, startPoint x: 479, startPoint y: 284, endPoint x: 441, endPoint y: 268, distance: 41.0
click at [441, 268] on input "Phone" at bounding box center [473, 269] width 100 height 24
paste input "[EMAIL_ADDRESS][DOMAIN_NAME]"
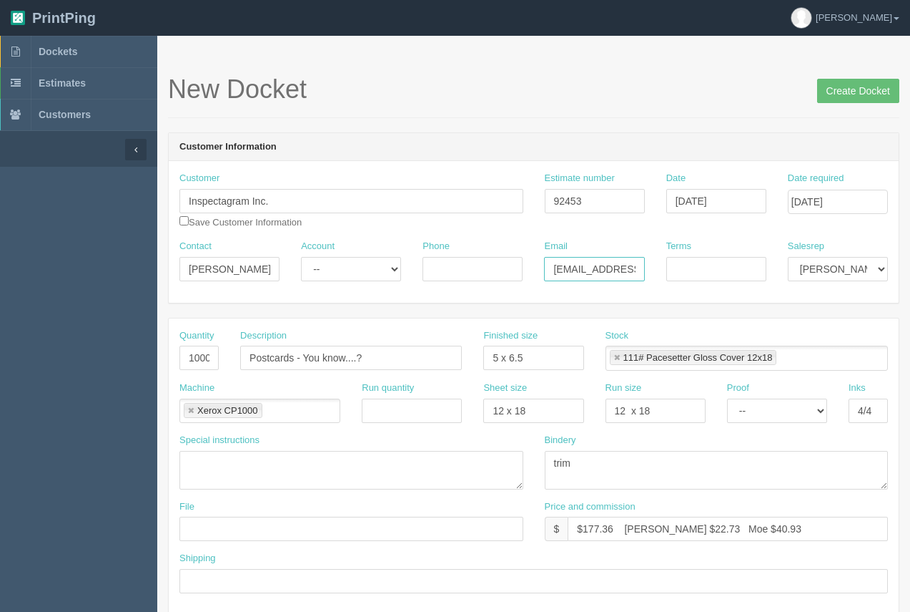
scroll to position [0, 31]
type input "[EMAIL_ADDRESS][DOMAIN_NAME]"
click at [684, 272] on input "Terms" at bounding box center [717, 269] width 100 height 24
type input "50/50"
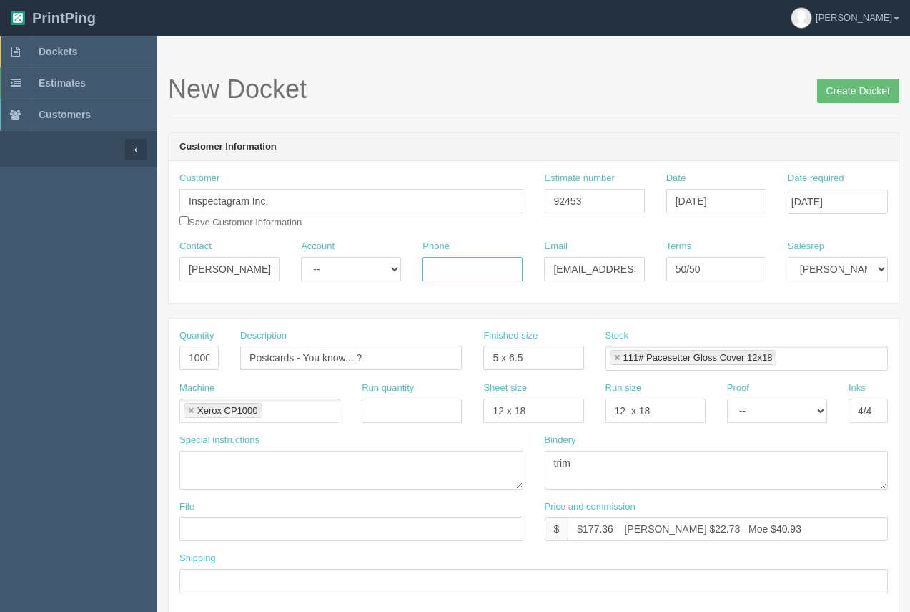
click at [461, 264] on input "Phone" at bounding box center [473, 269] width 100 height 24
type input "403."
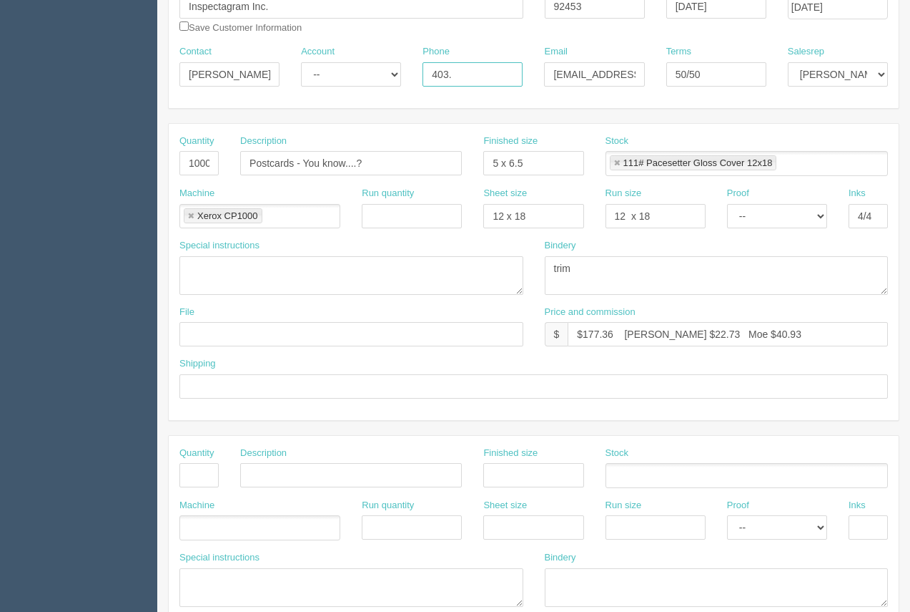
scroll to position [197, 0]
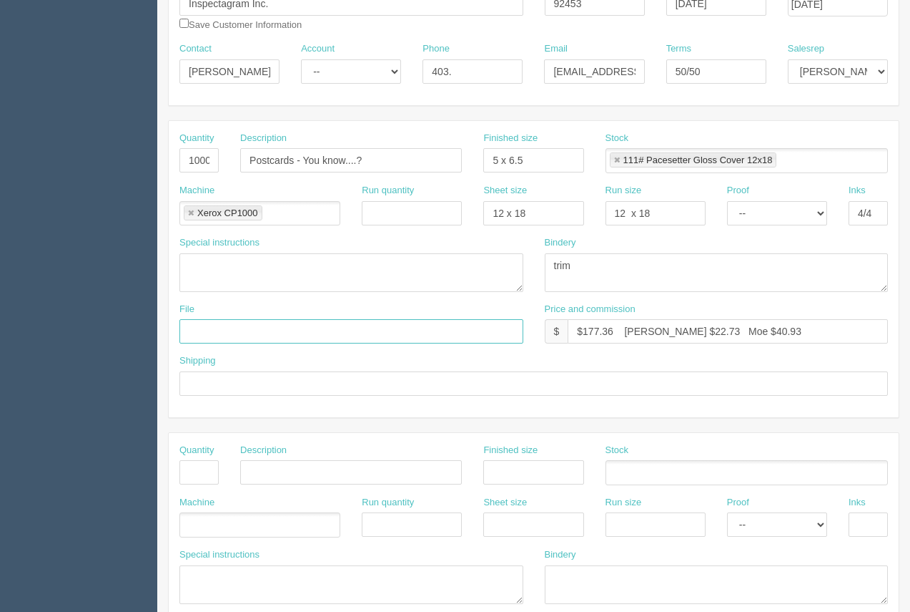
click at [217, 333] on input "text" at bounding box center [352, 331] width 344 height 24
type input "files@allrush.ca."
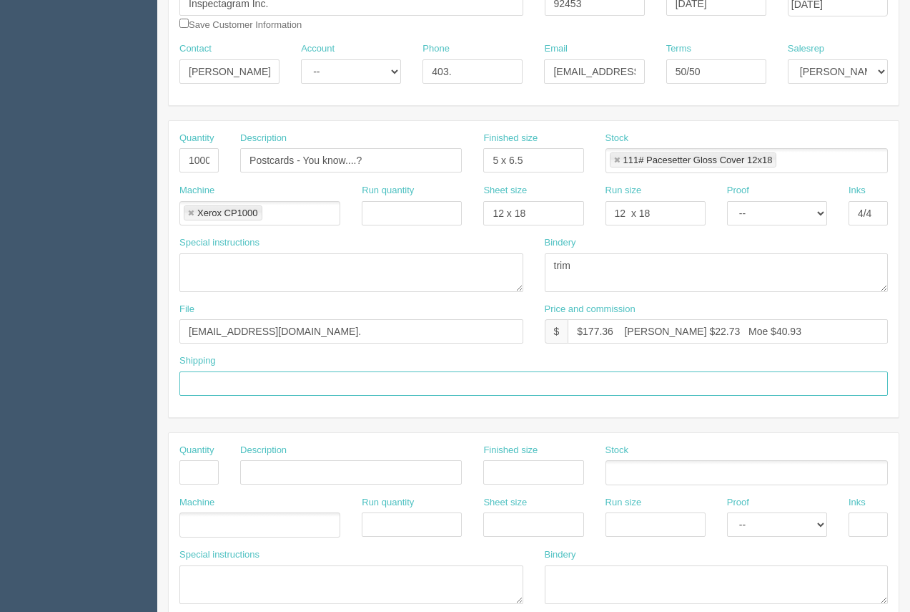
drag, startPoint x: 258, startPoint y: 382, endPoint x: 263, endPoint y: 388, distance: 7.6
click at [257, 382] on input "text" at bounding box center [534, 383] width 709 height 24
type input "Call / Email for pick up"
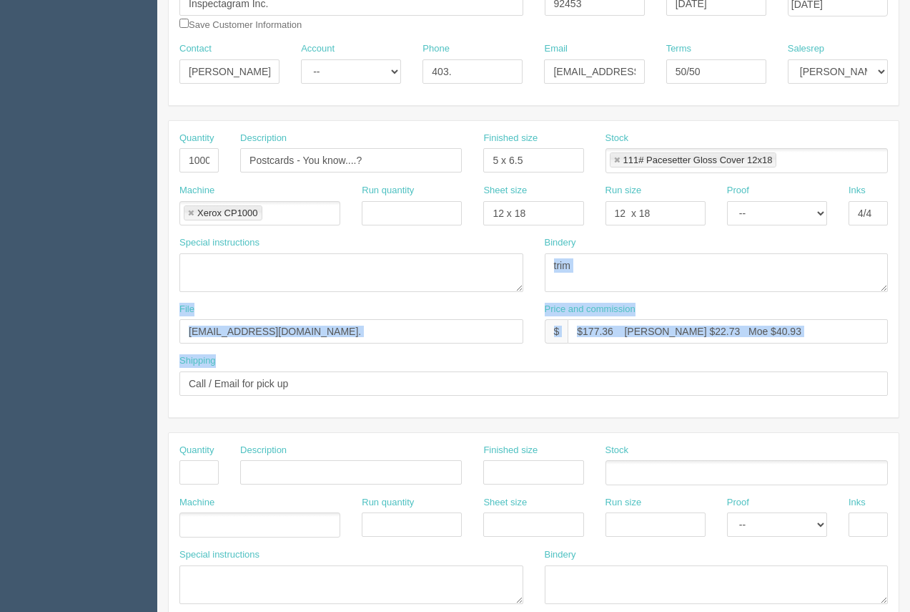
drag, startPoint x: 909, startPoint y: 299, endPoint x: 905, endPoint y: 404, distance: 105.2
click at [906, 406] on section "New Docket Create Docket Customer Information Customer Inspectagram Inc. Ins ig…" at bounding box center [533, 469] width 753 height 1263
click at [766, 356] on div "Shipping Call / Email for pick up" at bounding box center [534, 374] width 709 height 41
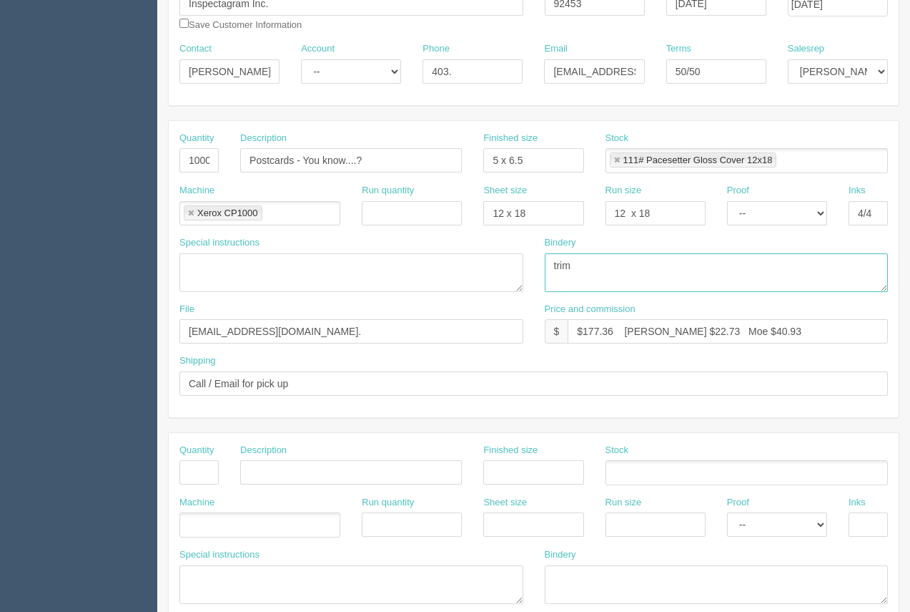
click at [732, 272] on textarea "trim" at bounding box center [717, 272] width 344 height 39
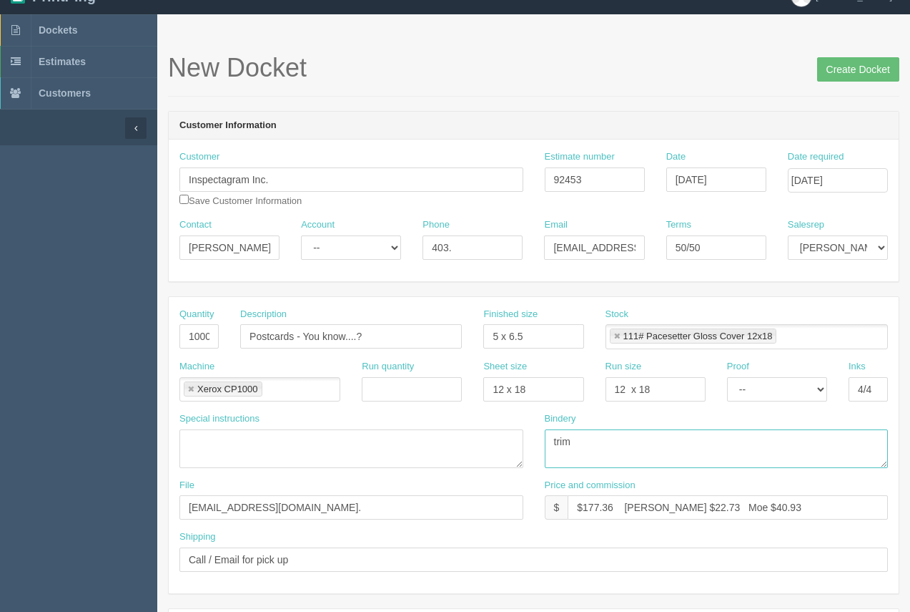
scroll to position [15, 0]
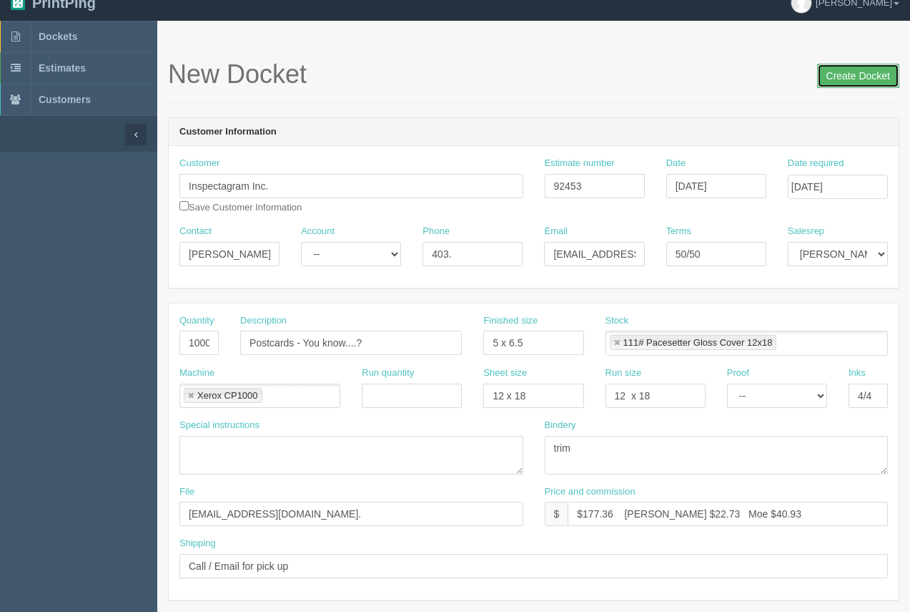
click at [856, 78] on input "Create Docket" at bounding box center [859, 76] width 82 height 24
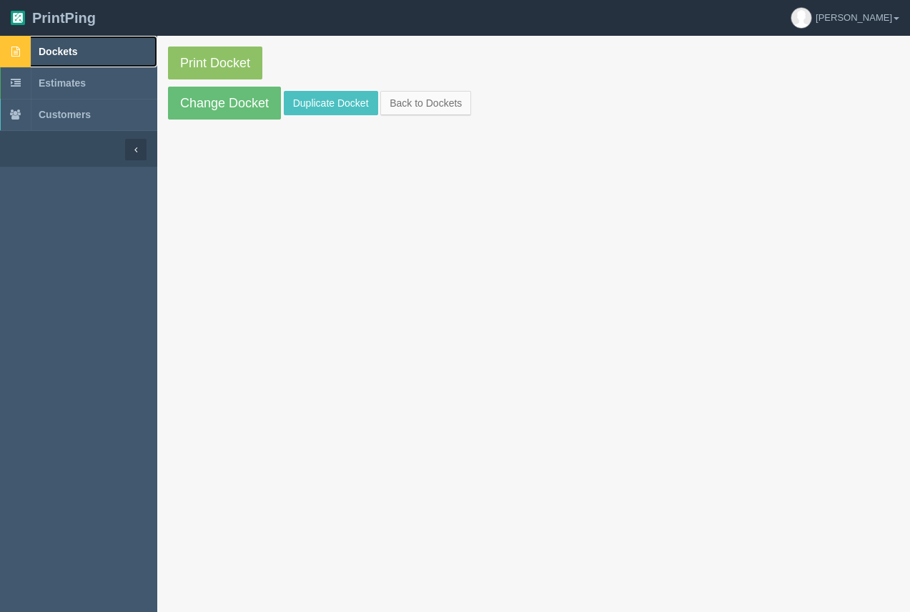
click at [69, 45] on link "Dockets" at bounding box center [78, 51] width 157 height 31
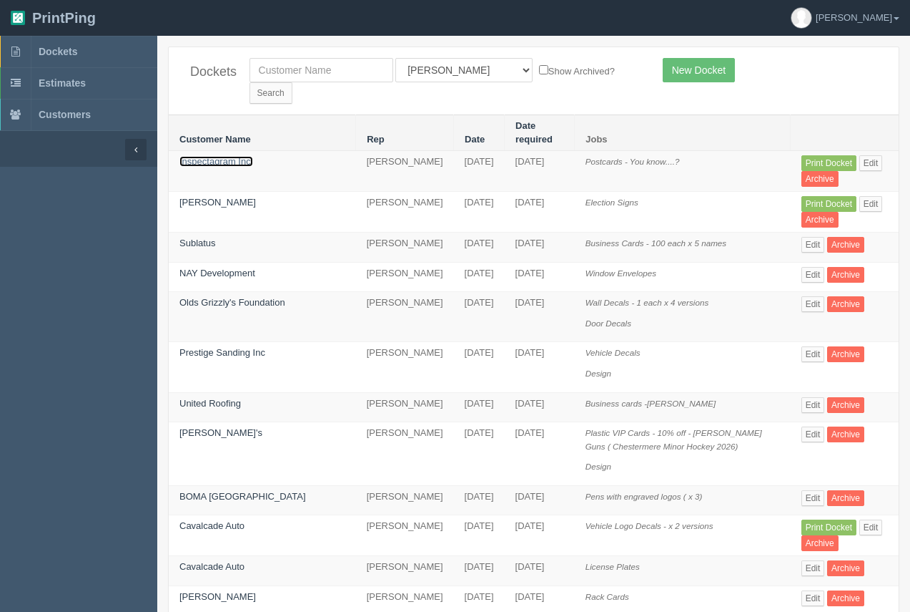
click at [220, 156] on link "Inspectagram Inc." at bounding box center [217, 161] width 74 height 11
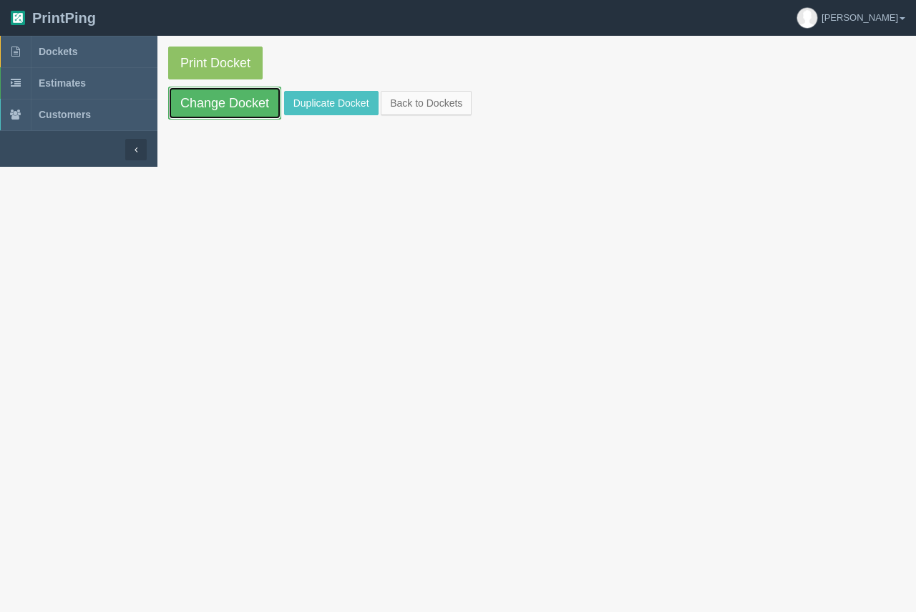
click at [230, 107] on link "Change Docket" at bounding box center [224, 103] width 113 height 33
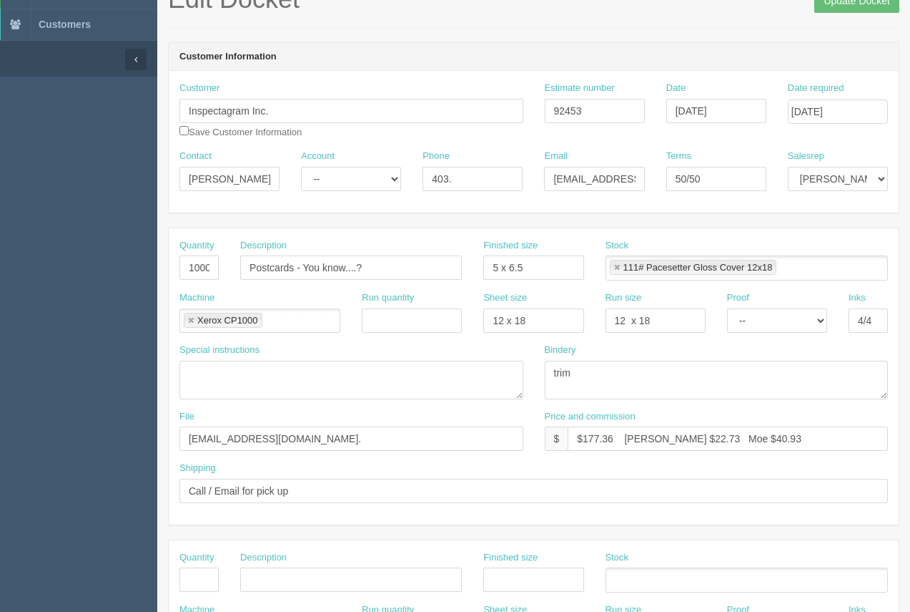
scroll to position [88, 0]
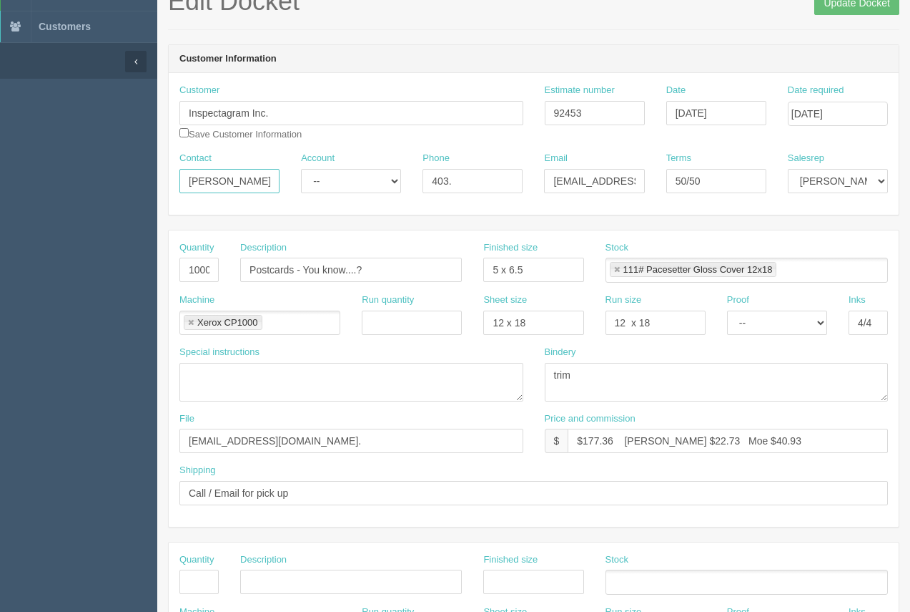
click at [242, 174] on input "Lucas" at bounding box center [230, 181] width 100 height 24
type input "[PERSON_NAME]"
click at [461, 187] on input "403." at bounding box center [473, 181] width 100 height 24
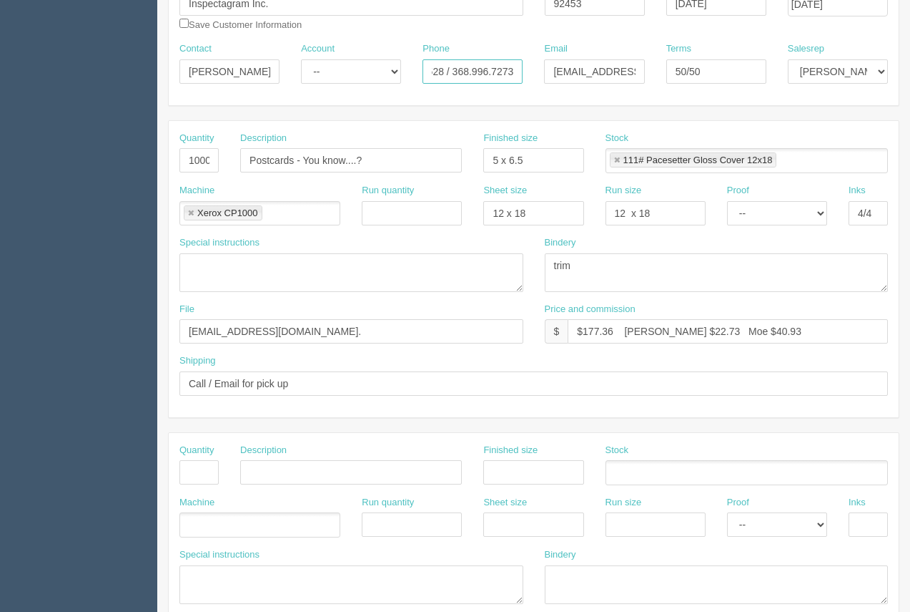
scroll to position [201, 0]
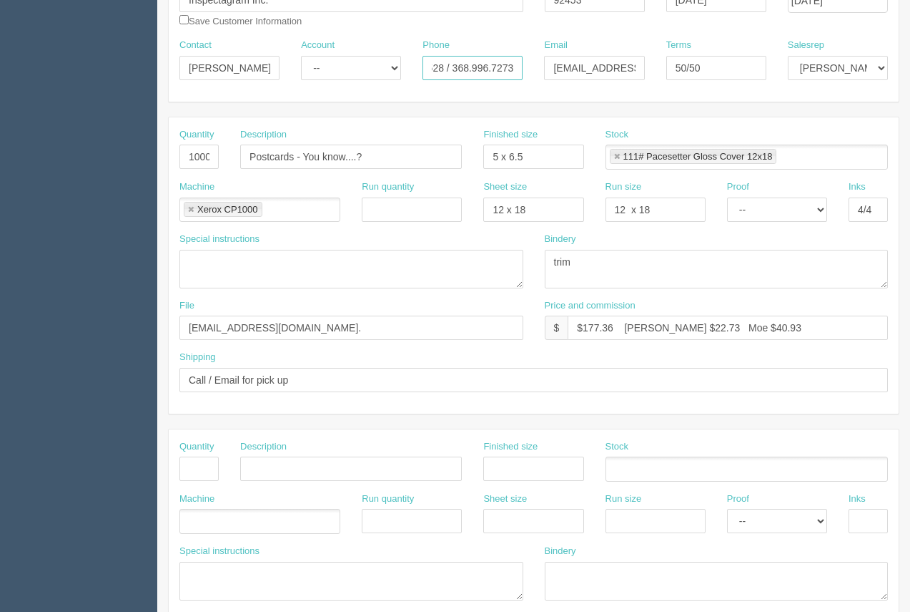
type input "403.836.5528 / 368.996.7273"
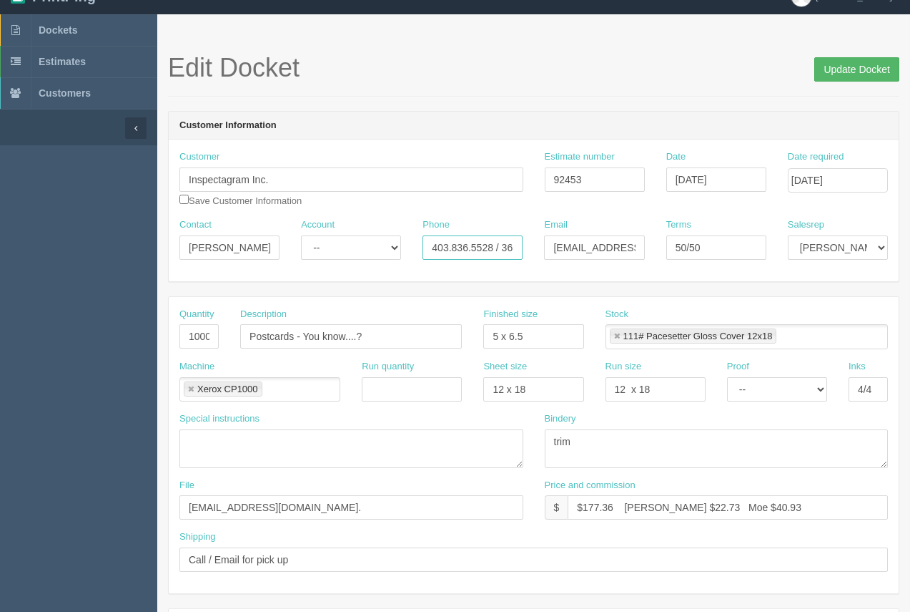
scroll to position [23, 0]
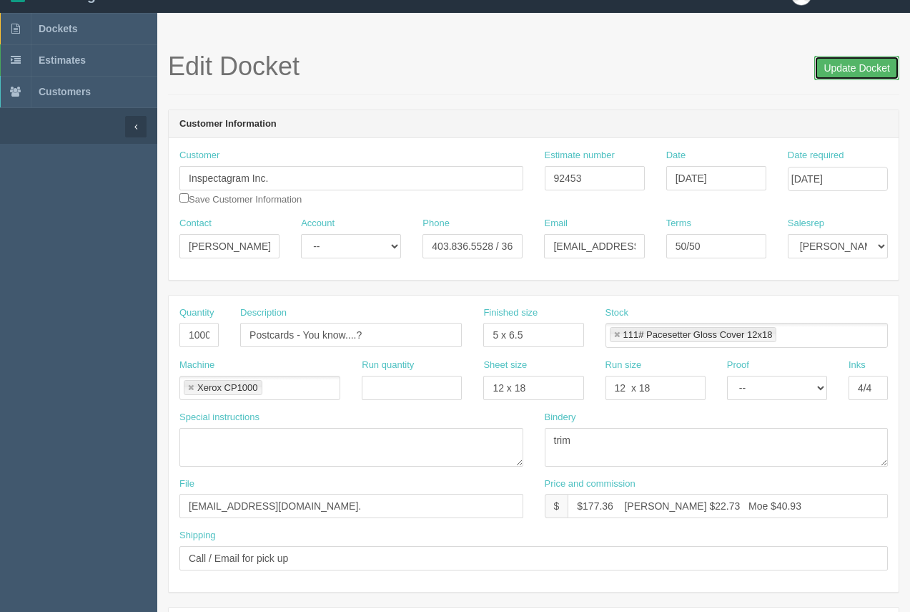
click at [878, 69] on input "Update Docket" at bounding box center [857, 68] width 85 height 24
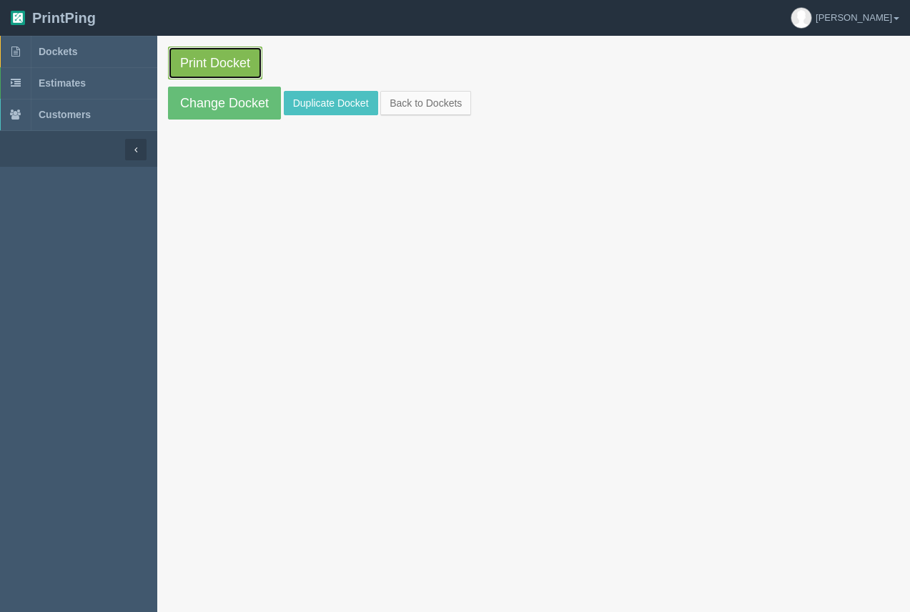
click at [230, 63] on link "Print Docket" at bounding box center [215, 62] width 94 height 33
click at [68, 49] on span "Dockets" at bounding box center [58, 51] width 39 height 11
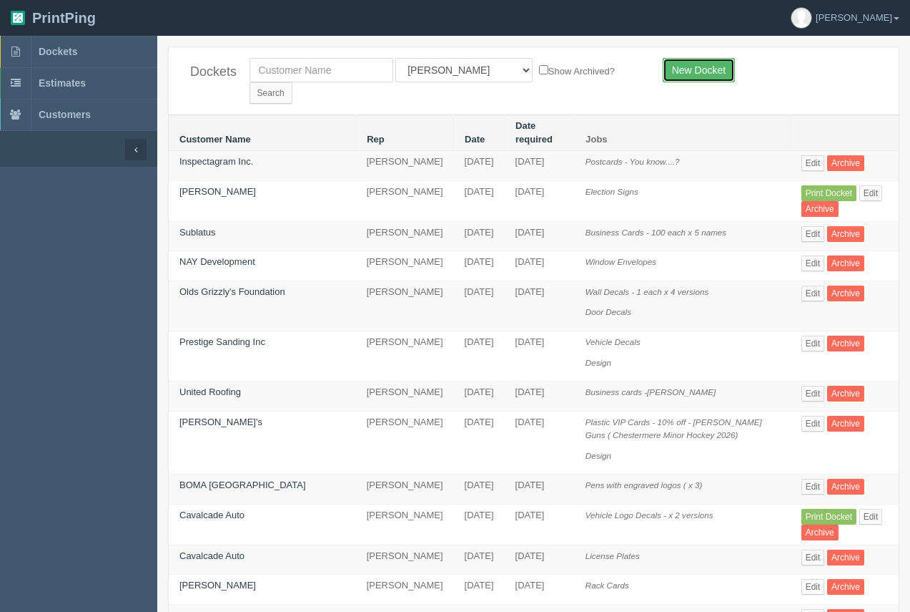
click at [723, 76] on link "New Docket" at bounding box center [699, 70] width 72 height 24
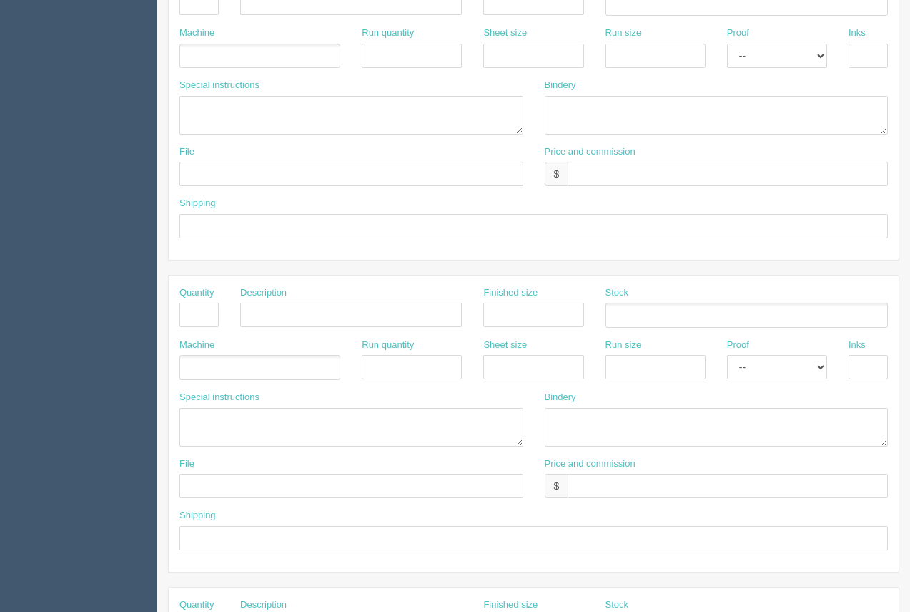
scroll to position [292, 0]
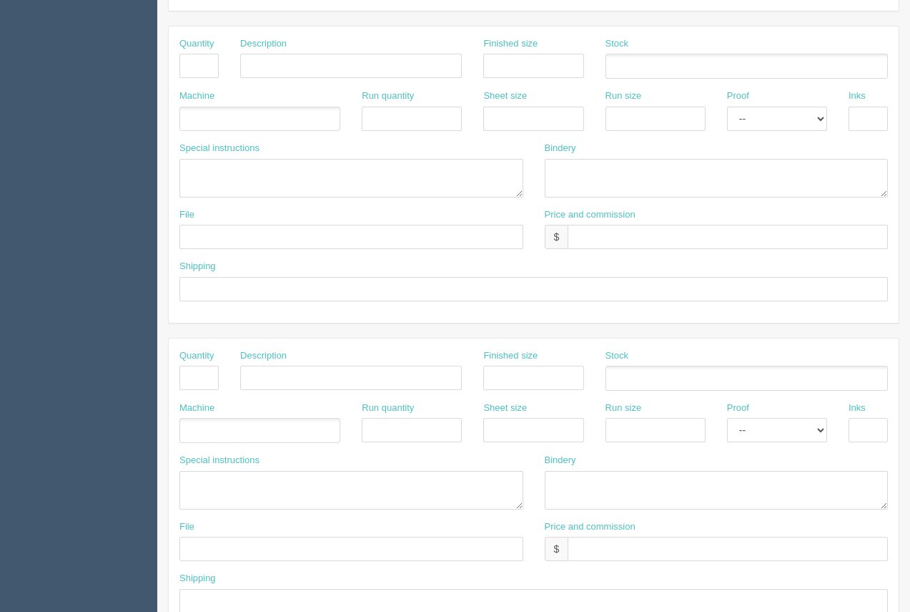
click at [618, 248] on div "Price and commission $" at bounding box center [716, 234] width 365 height 52
click at [614, 235] on input "text" at bounding box center [728, 237] width 320 height 24
type input "$970.13 Arif $110.56 Moe $265.33"
click at [270, 234] on input "text" at bounding box center [352, 237] width 344 height 24
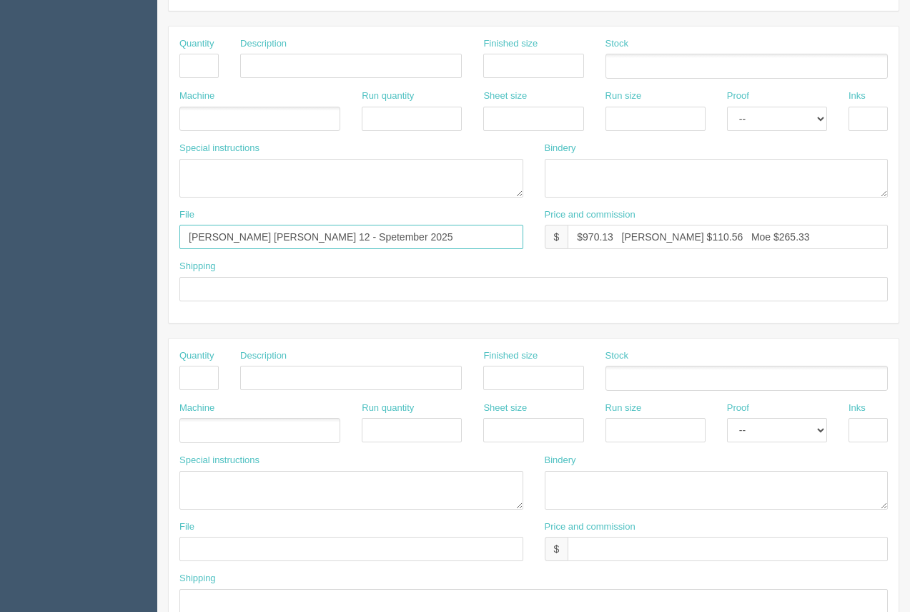
click at [328, 235] on input "Sarah Ferguson Ward 12 - Spetember 2025" at bounding box center [352, 237] width 344 height 24
type input "Sarah Ferguson Ward 12 - September 2025"
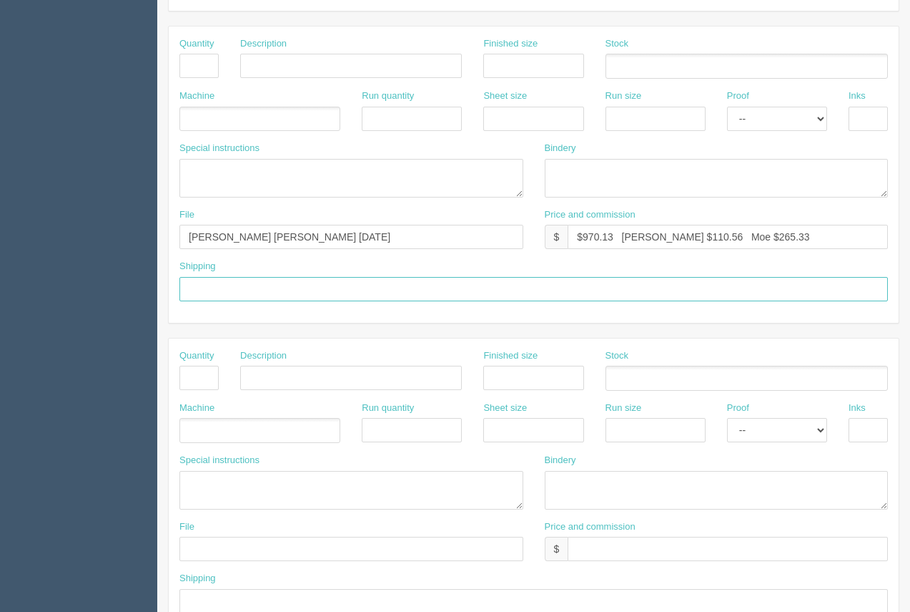
click at [288, 282] on input "text" at bounding box center [534, 289] width 709 height 24
type input "Call / Email for pick up"
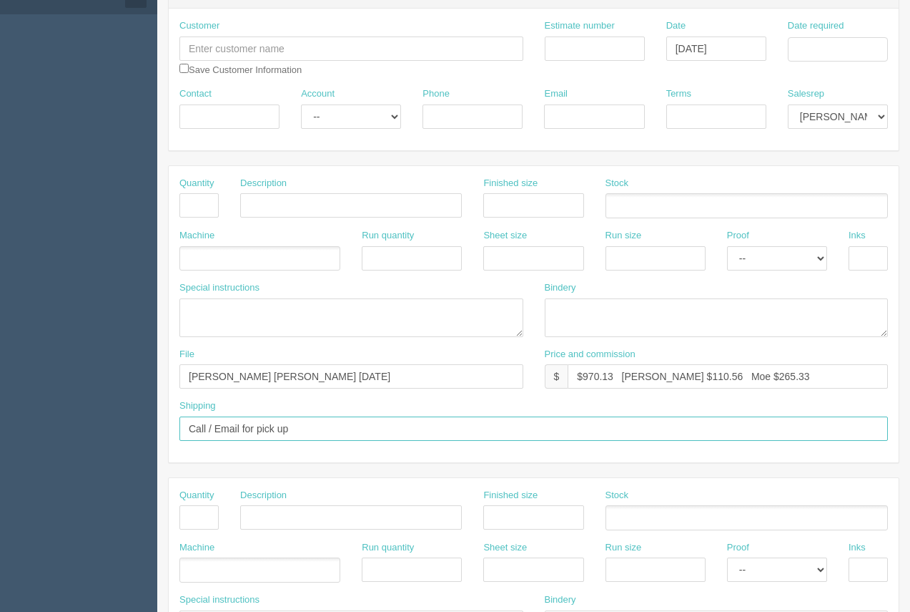
scroll to position [0, 0]
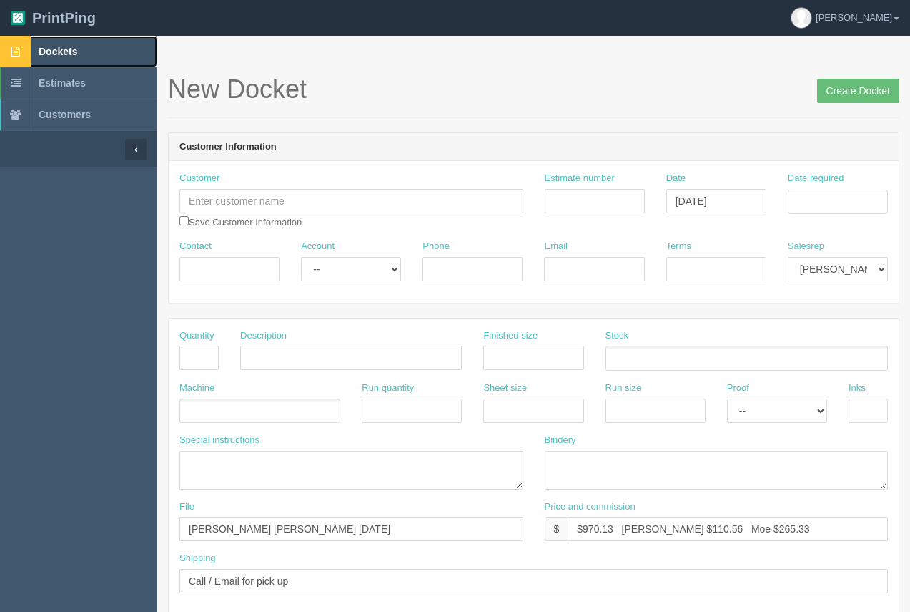
click at [67, 49] on span "Dockets" at bounding box center [58, 51] width 39 height 11
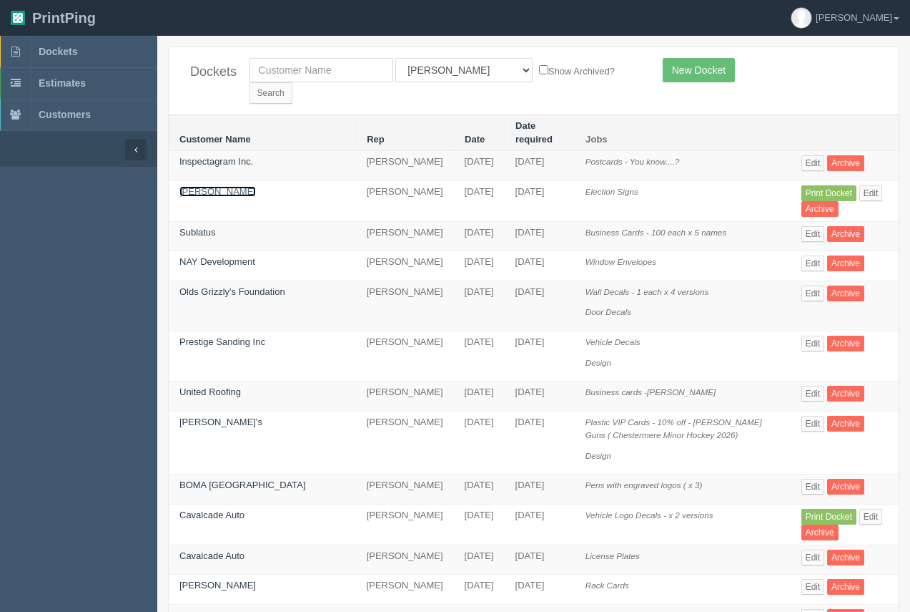
click at [220, 186] on link "John Ferguson" at bounding box center [218, 191] width 77 height 11
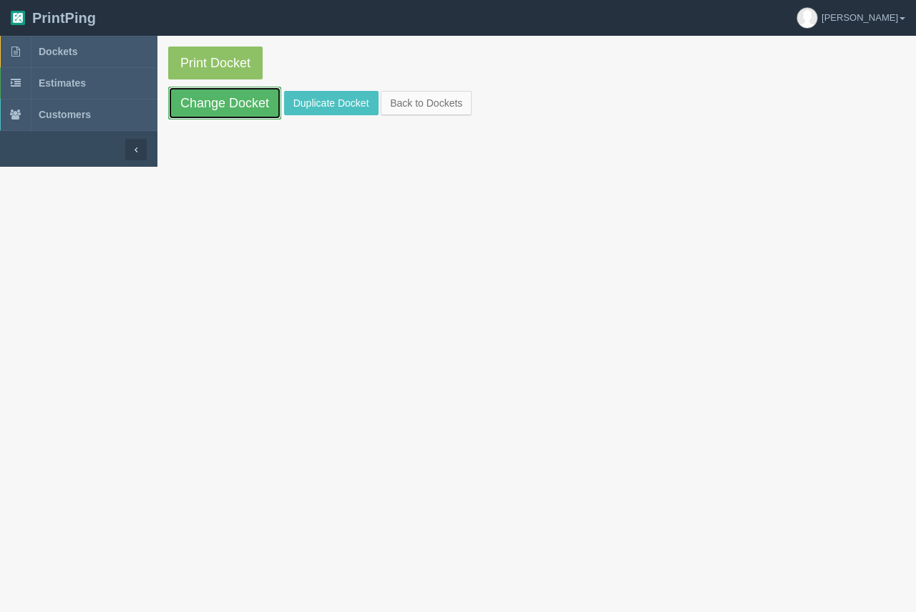
click at [245, 106] on link "Change Docket" at bounding box center [224, 103] width 113 height 33
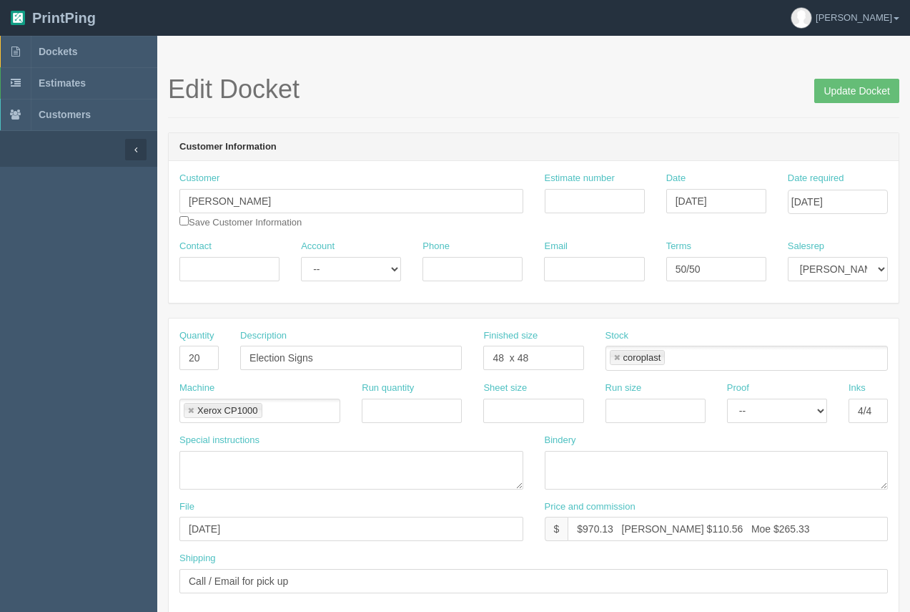
scroll to position [1, 0]
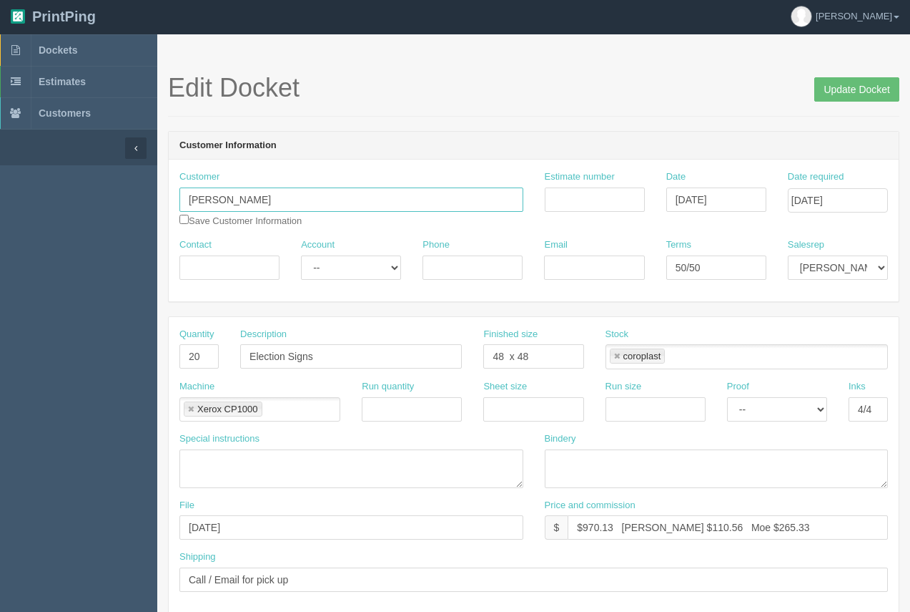
drag, startPoint x: 215, startPoint y: 185, endPoint x: 176, endPoint y: 179, distance: 39.2
click at [176, 179] on div "Customer John Ferguson Save Customer Information" at bounding box center [351, 204] width 365 height 68
type input "[PERSON_NAME] [PERSON_NAME] 12"
click at [247, 275] on input "Contact" at bounding box center [230, 267] width 100 height 24
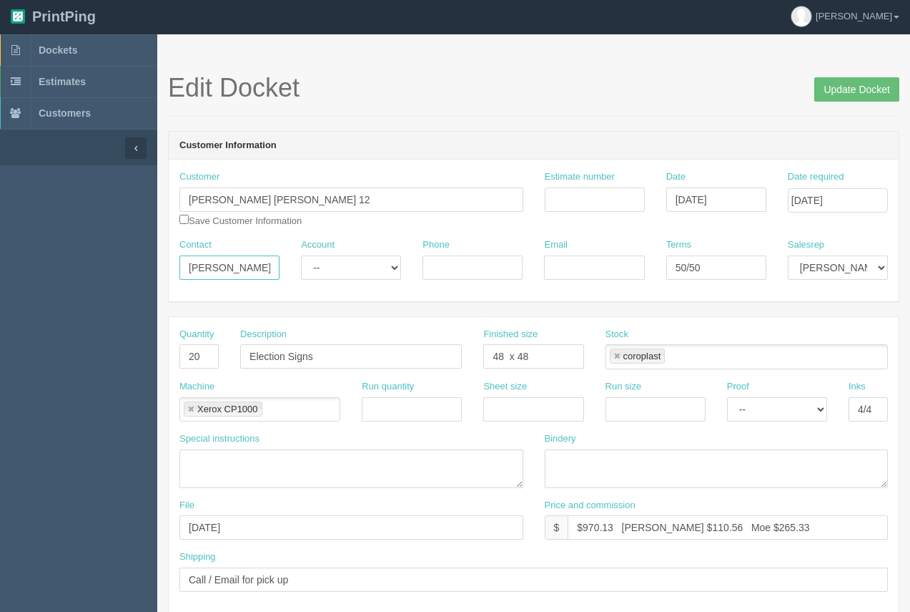
type input "John Ferguson"
click at [468, 262] on input "Phone" at bounding box center [473, 267] width 100 height 24
click at [458, 268] on input "403.272.7221" at bounding box center [473, 267] width 100 height 24
type input "403.472.7221"
paste input "j.a.ferguson@gmail.com"
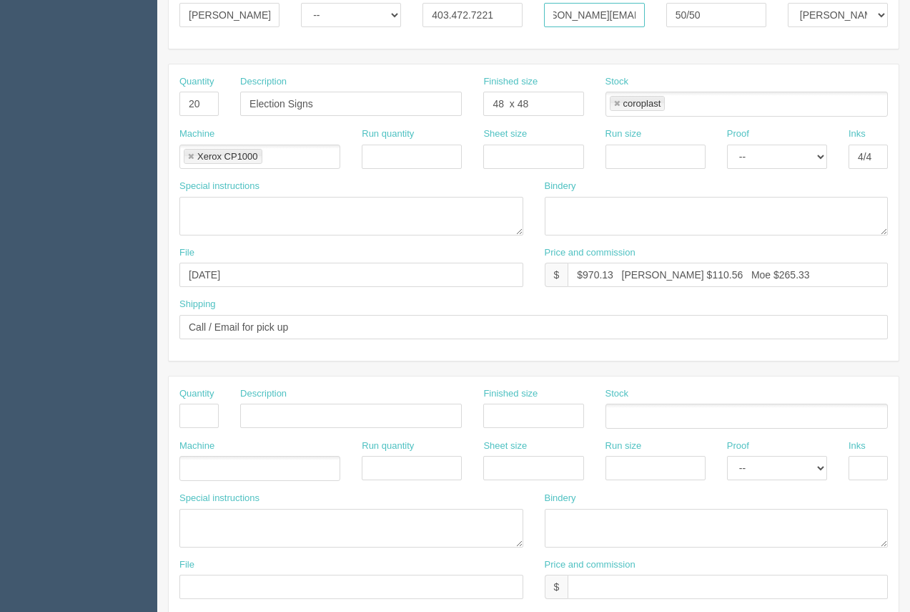
scroll to position [274, 0]
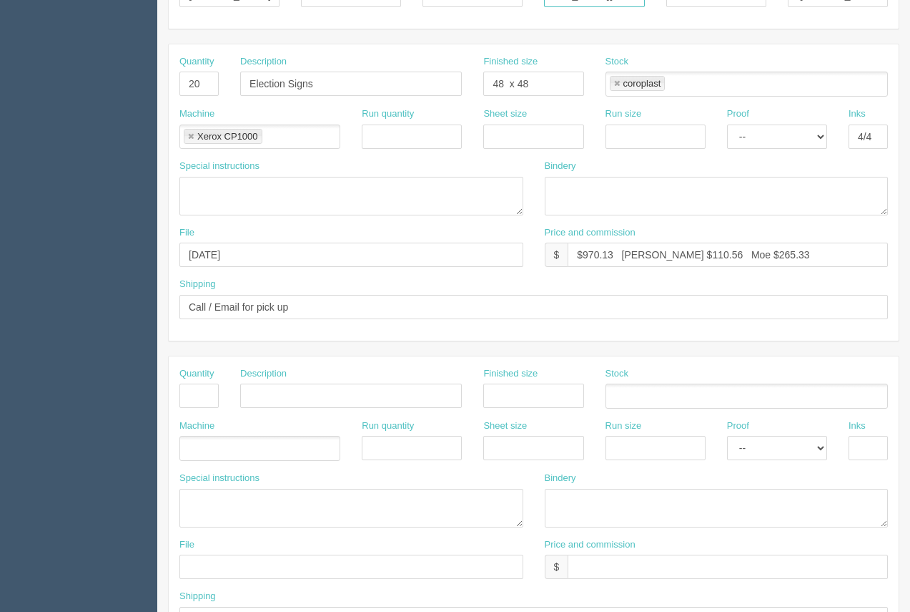
type input "j.a.ferguson@gmail.com"
click at [185, 256] on input "September 2025" at bounding box center [352, 254] width 344 height 24
paste input "[PERSON_NAME] [PERSON_NAME] 12"
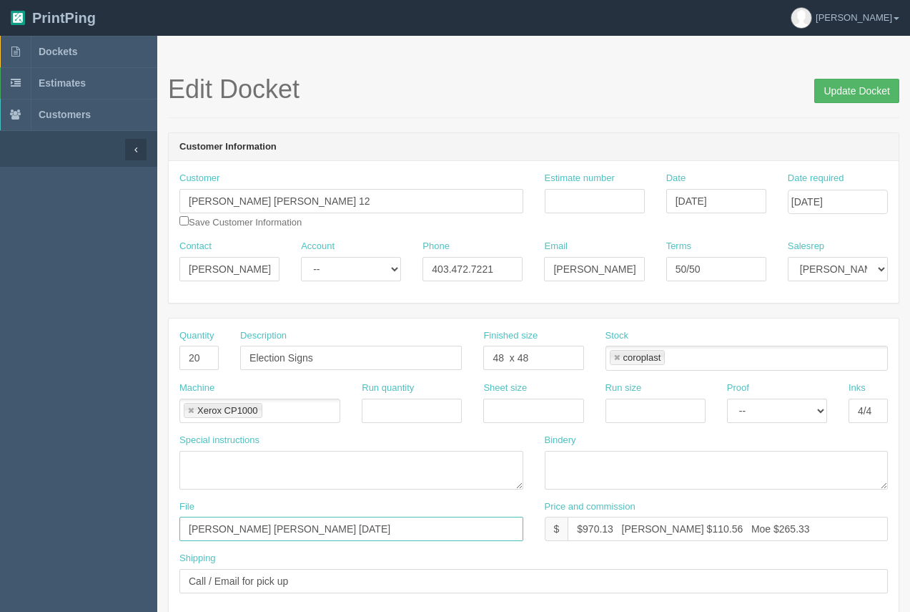
type input "Sarah Ferguson Ward 12 - September 2025"
click at [856, 89] on input "Update Docket" at bounding box center [857, 91] width 85 height 24
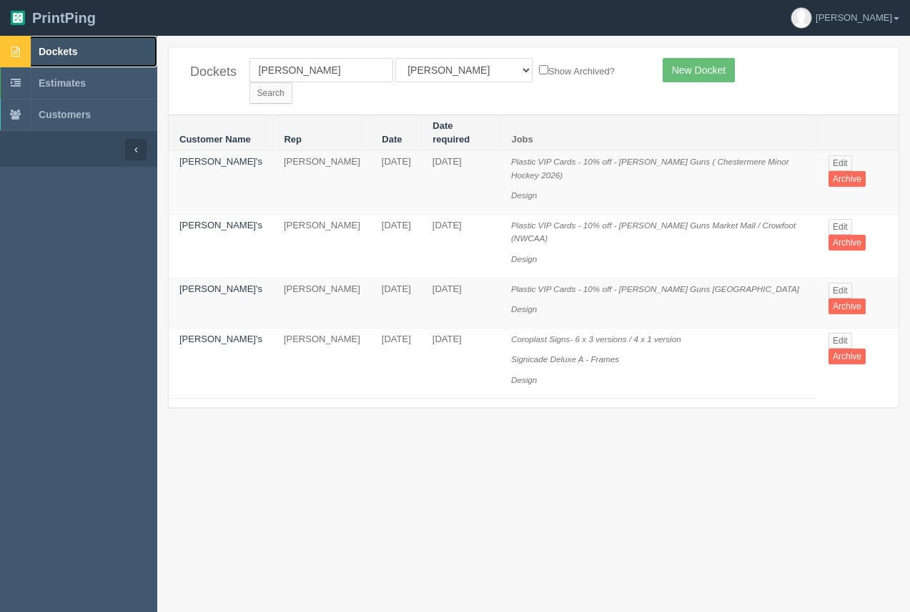
click at [89, 47] on link "Dockets" at bounding box center [78, 51] width 157 height 31
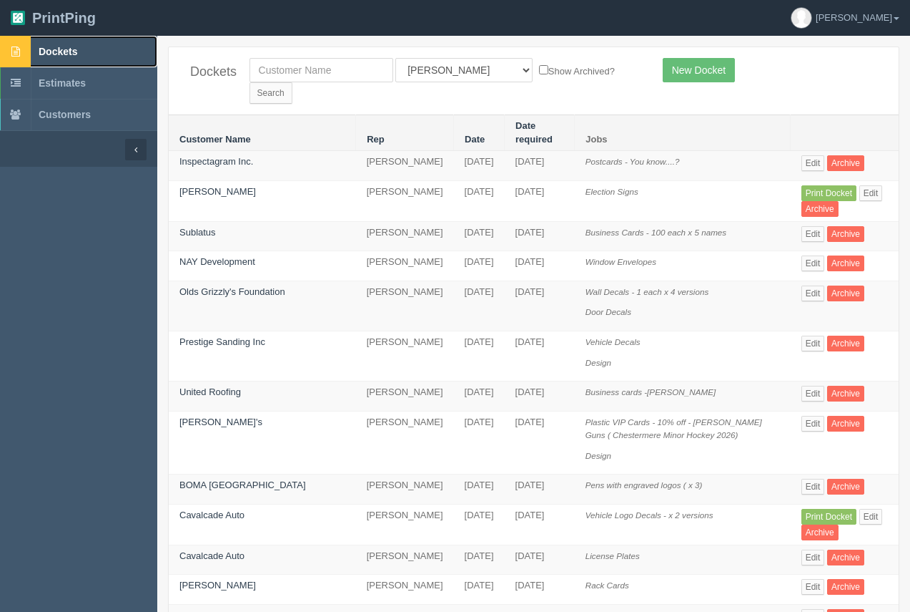
click at [64, 40] on link "Dockets" at bounding box center [78, 51] width 157 height 31
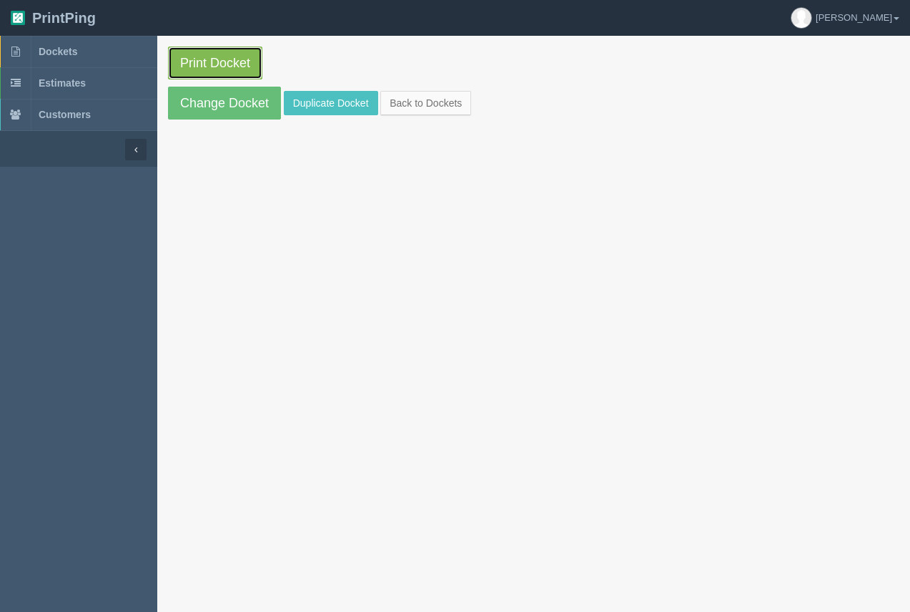
click at [198, 65] on link "Print Docket" at bounding box center [215, 62] width 94 height 33
click at [62, 57] on link "Dockets" at bounding box center [78, 51] width 157 height 31
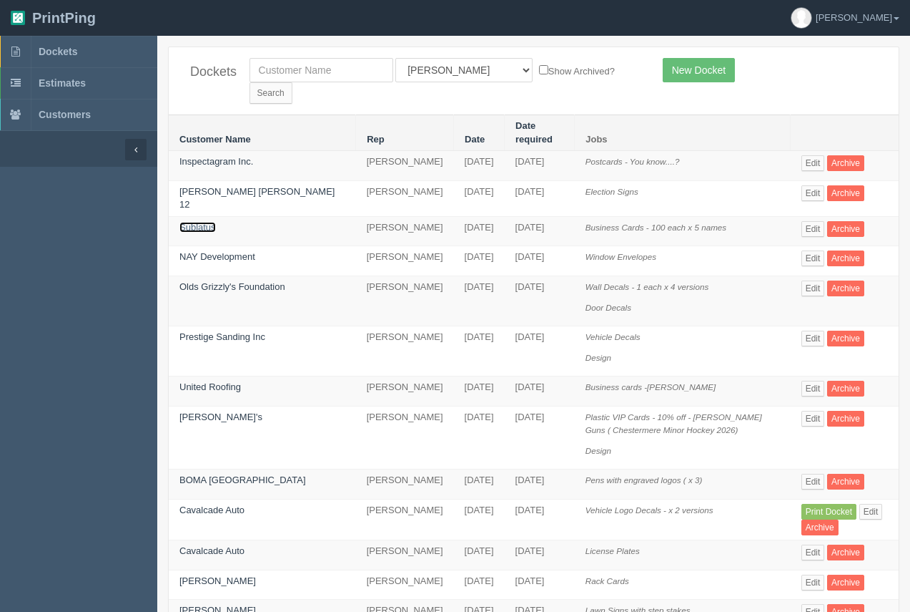
click at [202, 222] on link "Sublatus" at bounding box center [198, 227] width 36 height 11
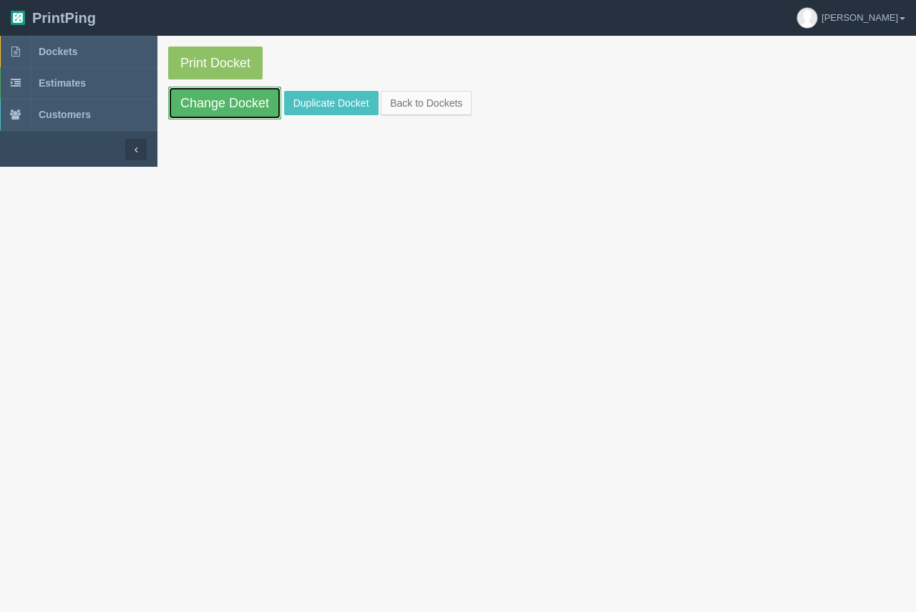
click at [221, 97] on link "Change Docket" at bounding box center [224, 103] width 113 height 33
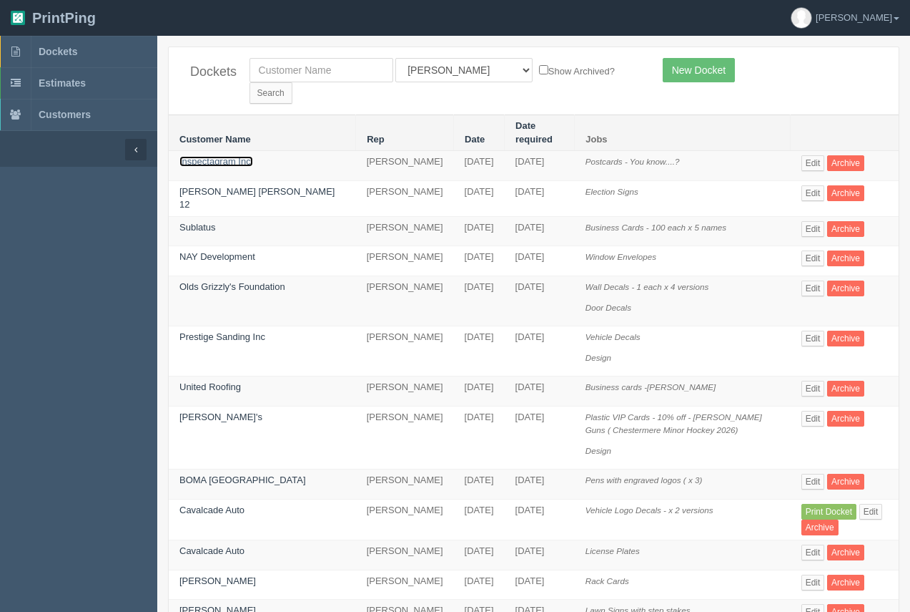
click at [244, 156] on link "Inspectagram Inc." at bounding box center [217, 161] width 74 height 11
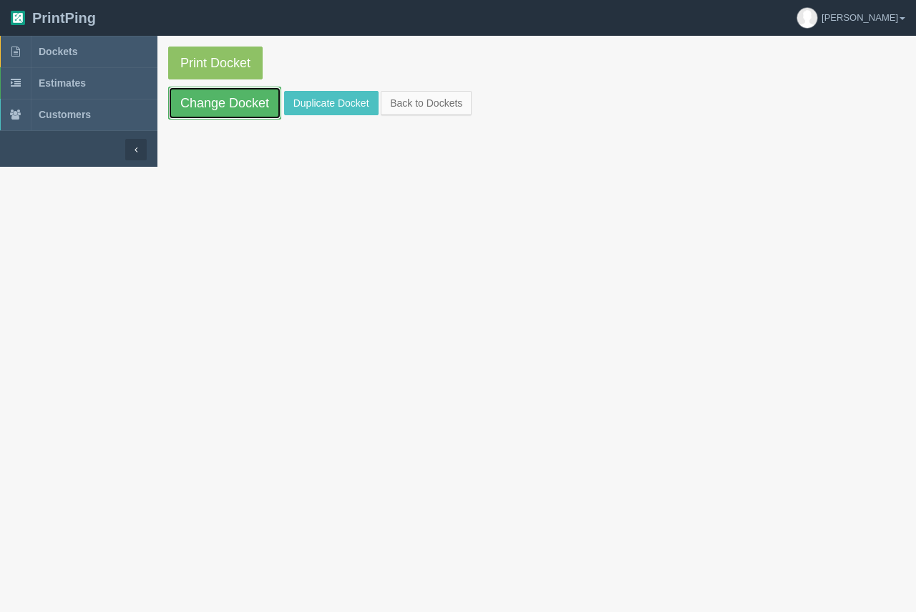
click at [238, 115] on link "Change Docket" at bounding box center [224, 103] width 113 height 33
